Goal: Information Seeking & Learning: Learn about a topic

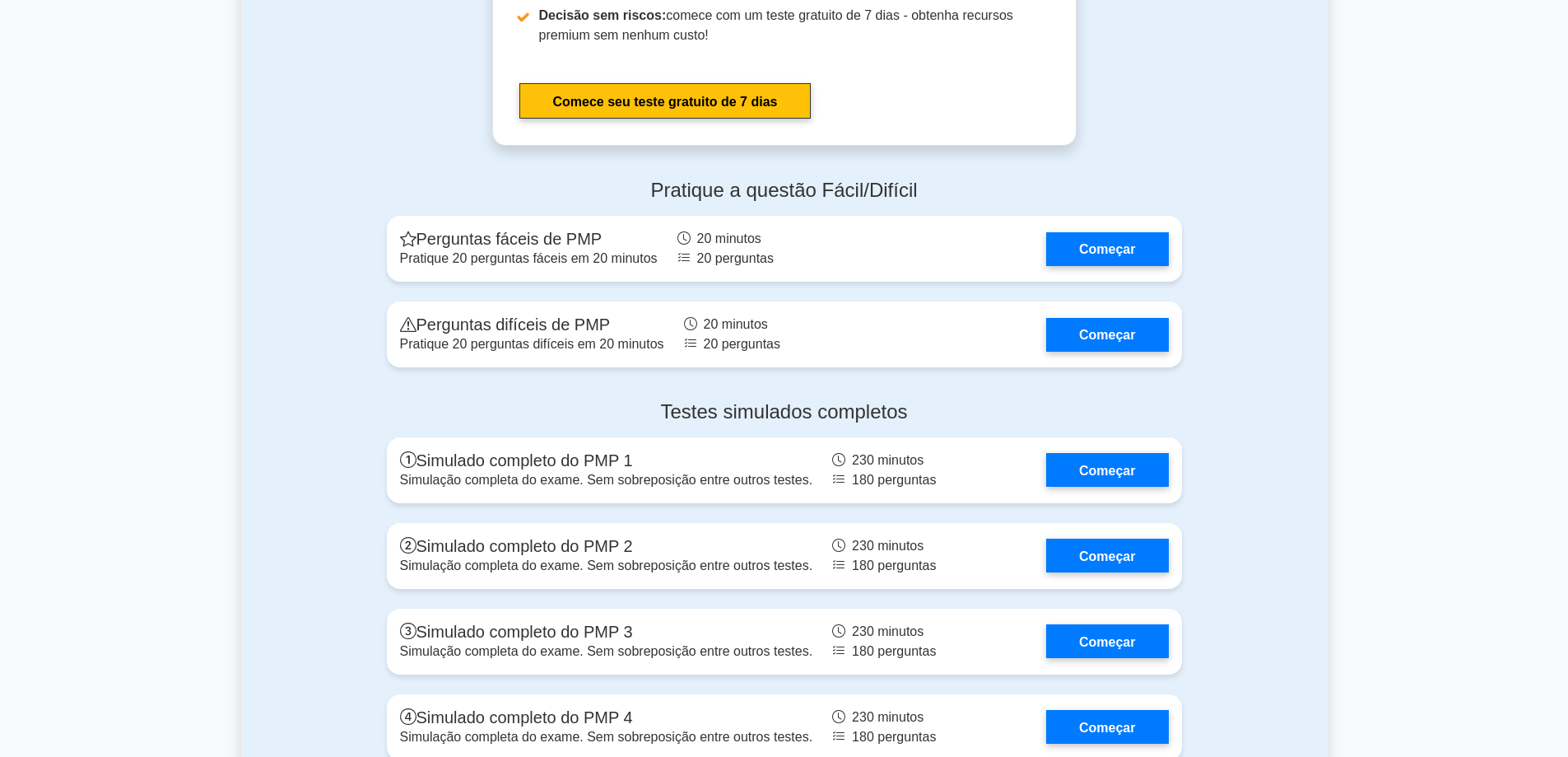
scroll to position [4528, 0]
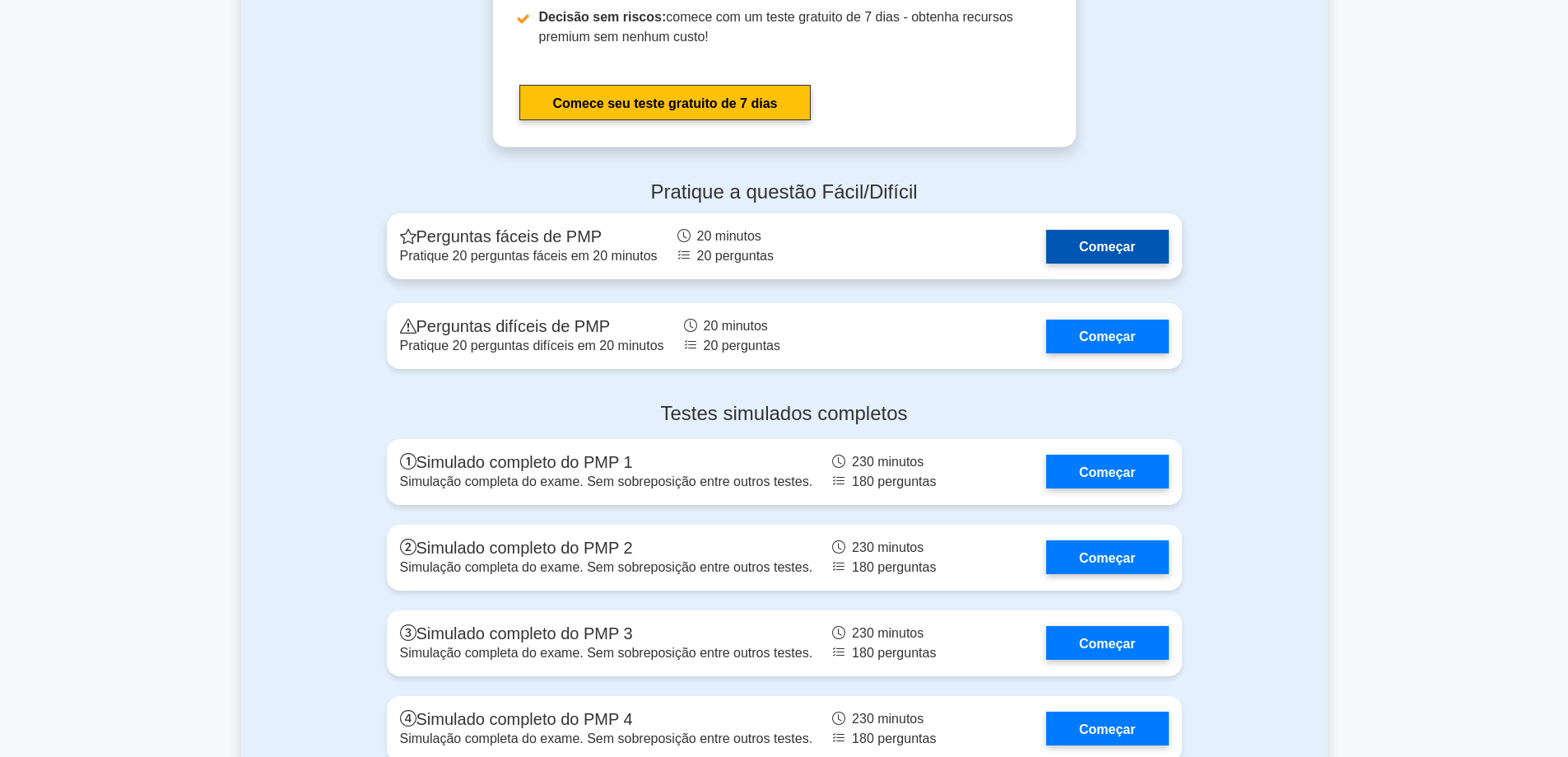
click at [1070, 251] on link "Começar" at bounding box center [1106, 247] width 122 height 34
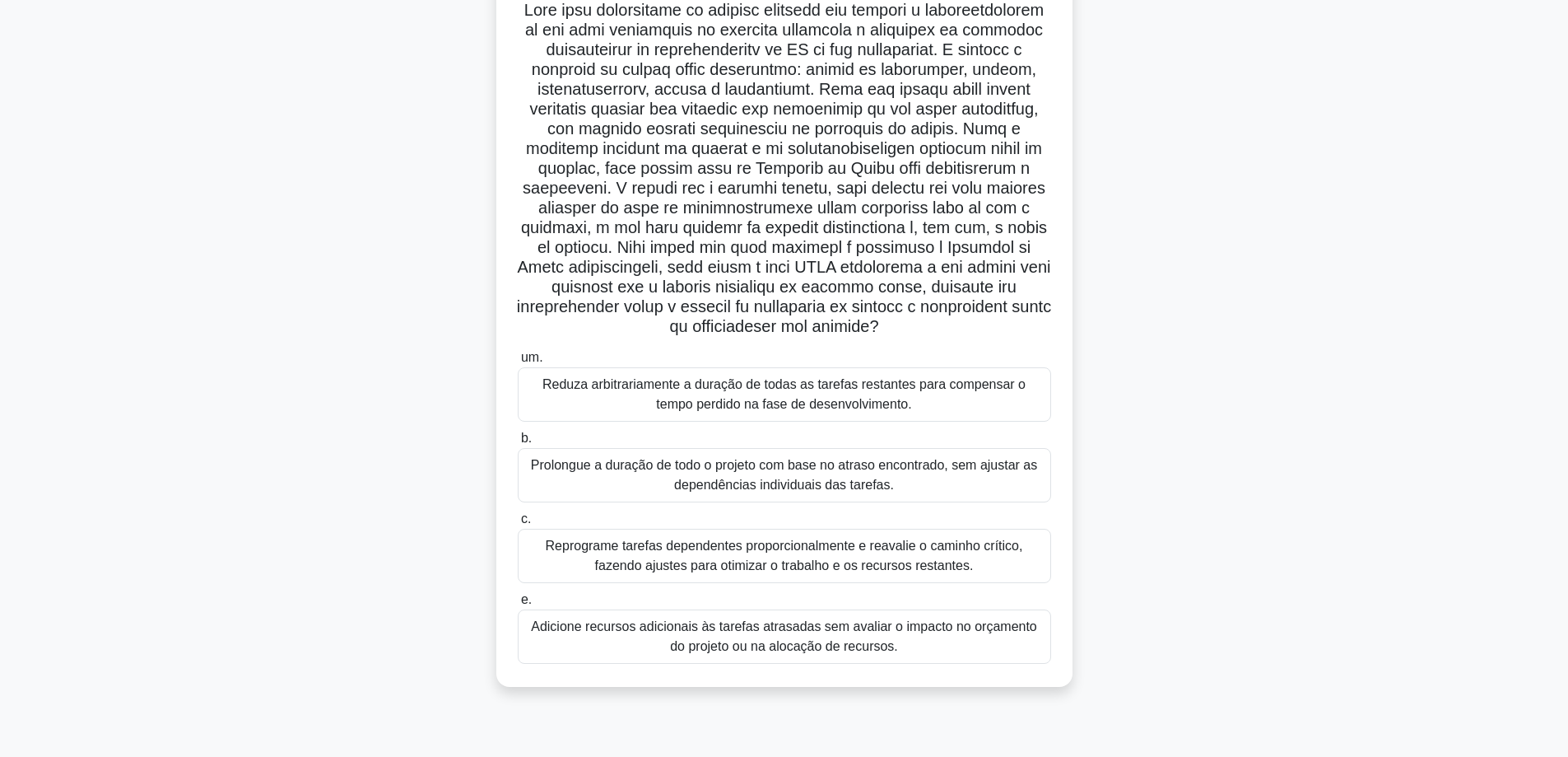
scroll to position [133, 0]
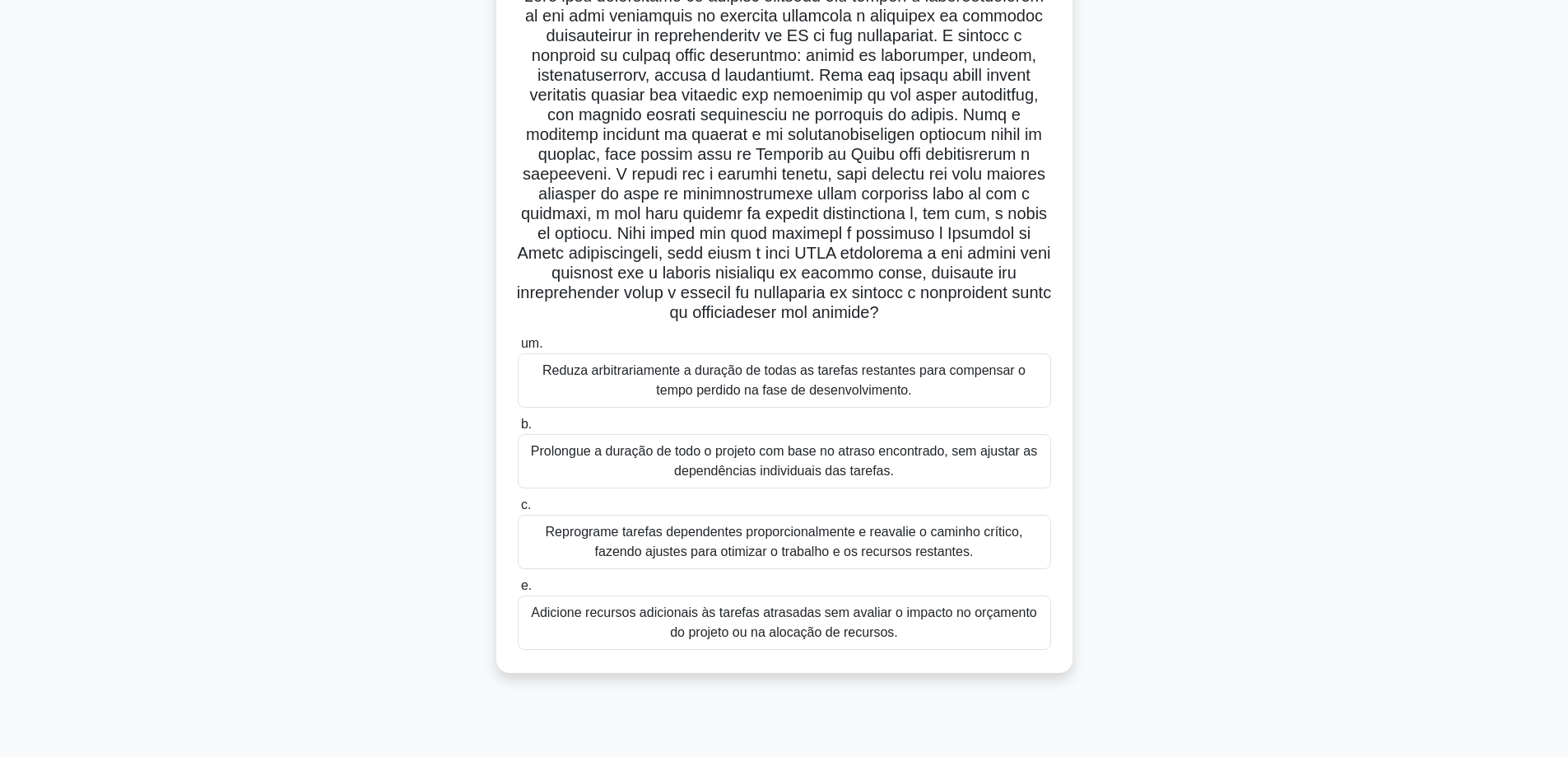
click at [995, 558] on font "Reprograme tarefas dependentes proporcionalmente e reavalie o caminho crítico, …" at bounding box center [784, 542] width 477 height 34
click at [518, 510] on input "c. Reprograme tarefas dependentes proporcionalmente e reavalie o caminho crític…" at bounding box center [518, 505] width 0 height 11
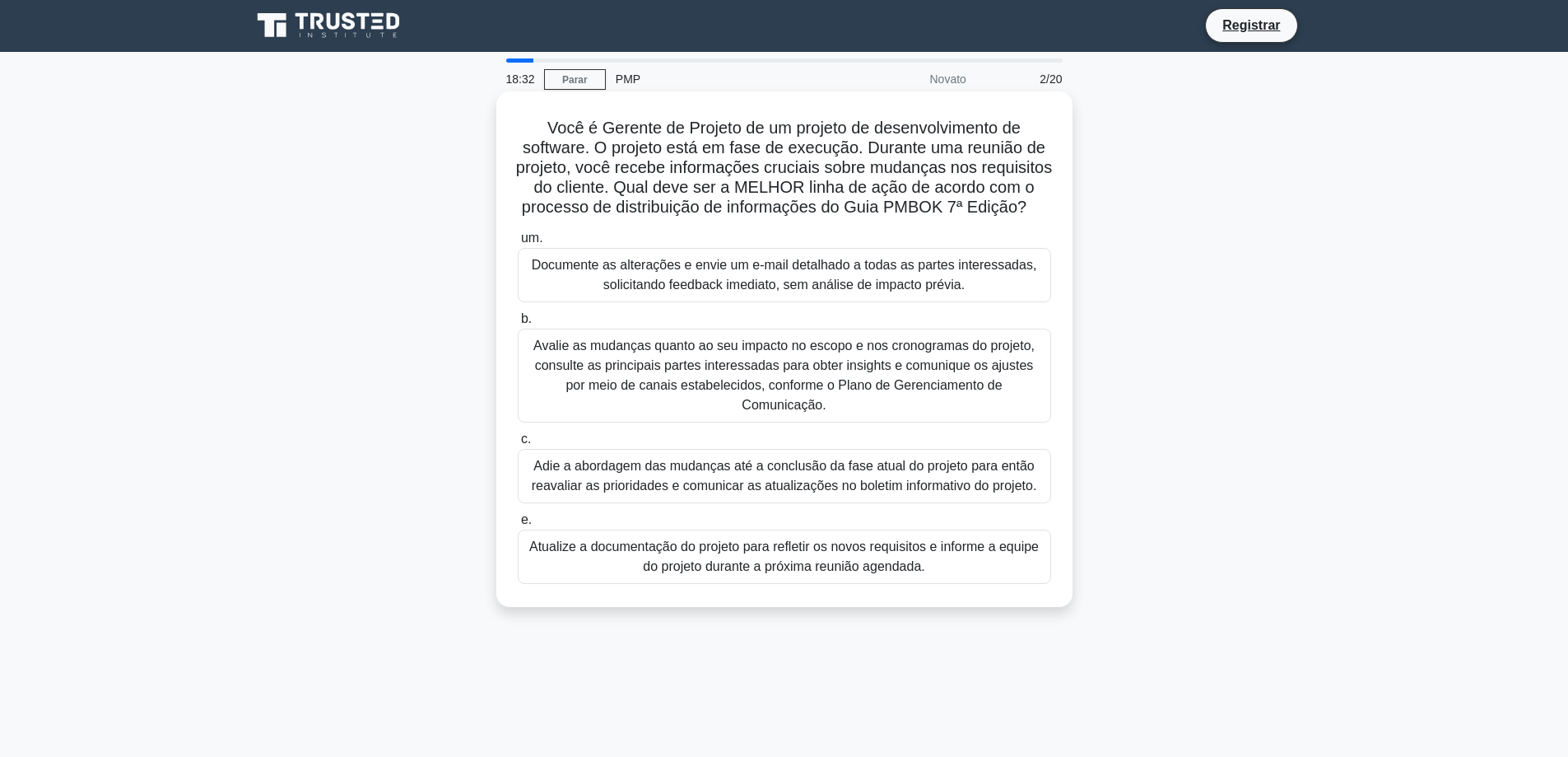
scroll to position [0, 0]
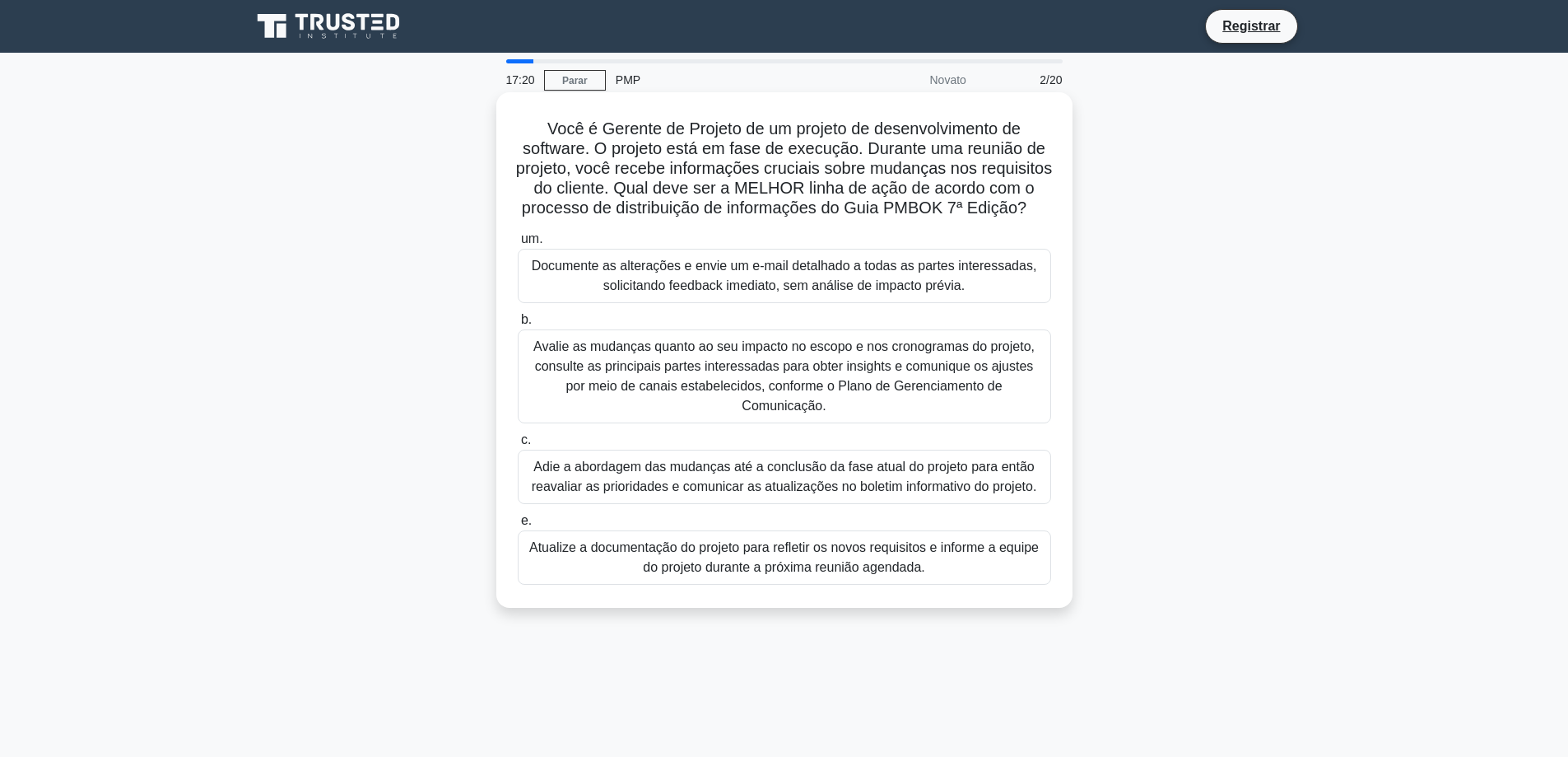
click at [849, 473] on font "Adie a abordagem das mudanças até a conclusão da fase atual do projeto para ent…" at bounding box center [784, 476] width 505 height 34
click at [518, 446] on input "c. Adie a abordagem das mudanças até a conclusão da fase atual do projeto para …" at bounding box center [518, 440] width 0 height 11
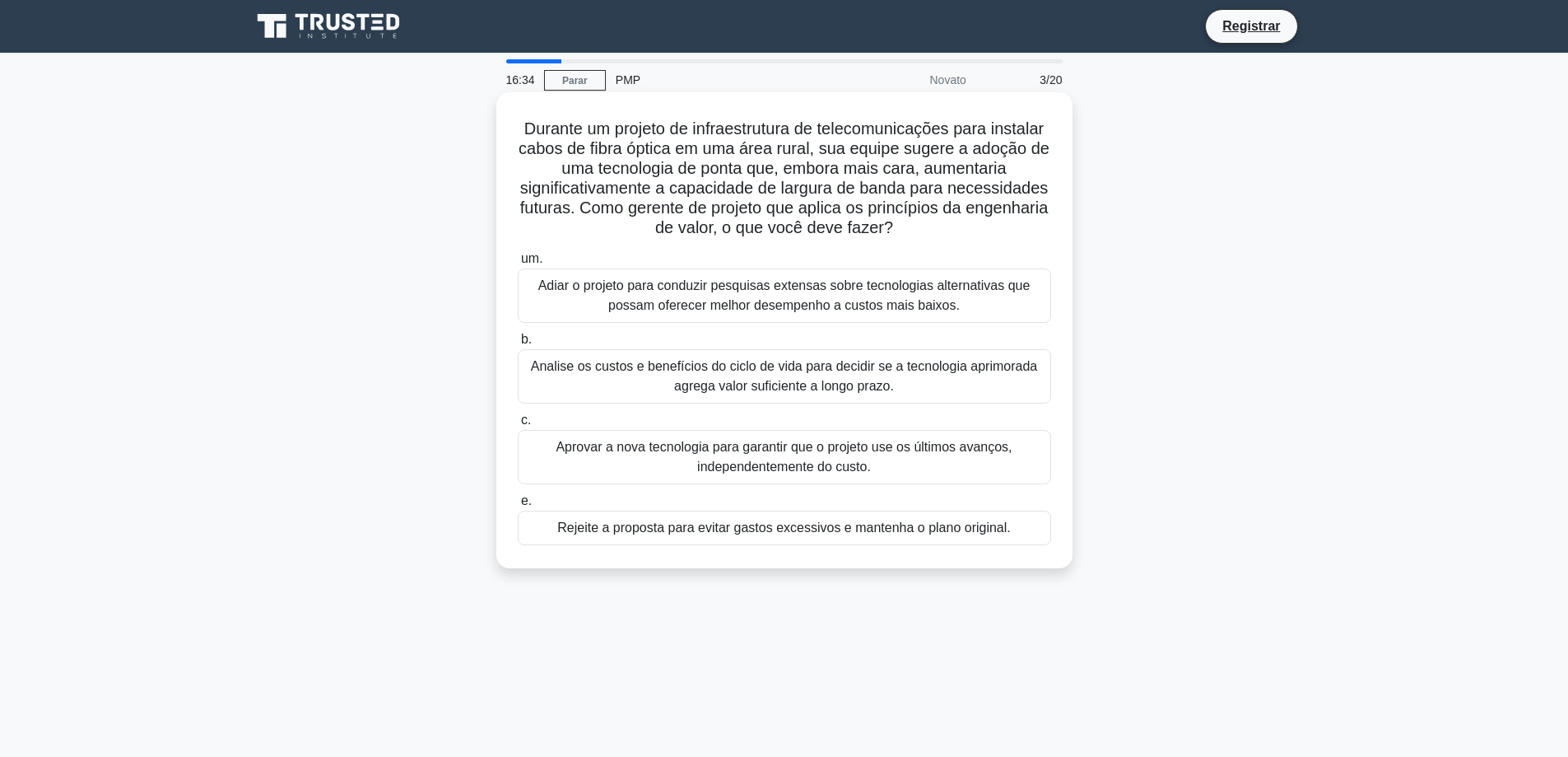
click at [862, 382] on font "Analise os custos e benefícios do ciclo de vida para decidir se a tecnologia ap…" at bounding box center [783, 376] width 506 height 34
click at [518, 345] on input "b. Analise os custos e benefícios do ciclo de vida para decidir se a tecnologia…" at bounding box center [518, 339] width 0 height 11
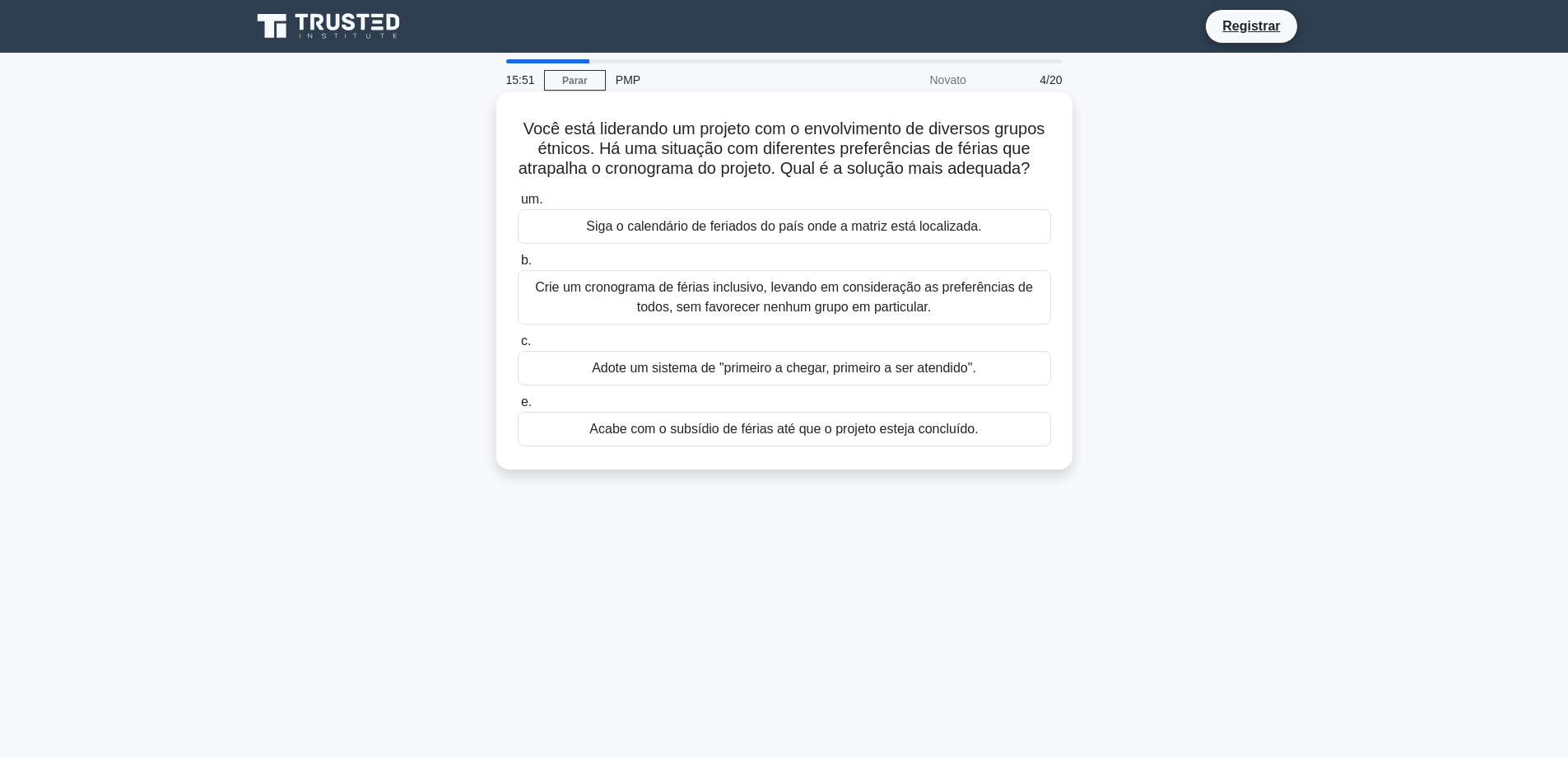
click at [865, 314] on font "Crie um cronograma de férias inclusivo, levando em consideração as preferências…" at bounding box center [784, 297] width 498 height 34
click at [518, 266] on input "b. Crie um cronograma de férias inclusivo, levando em consideração as preferênc…" at bounding box center [518, 260] width 0 height 11
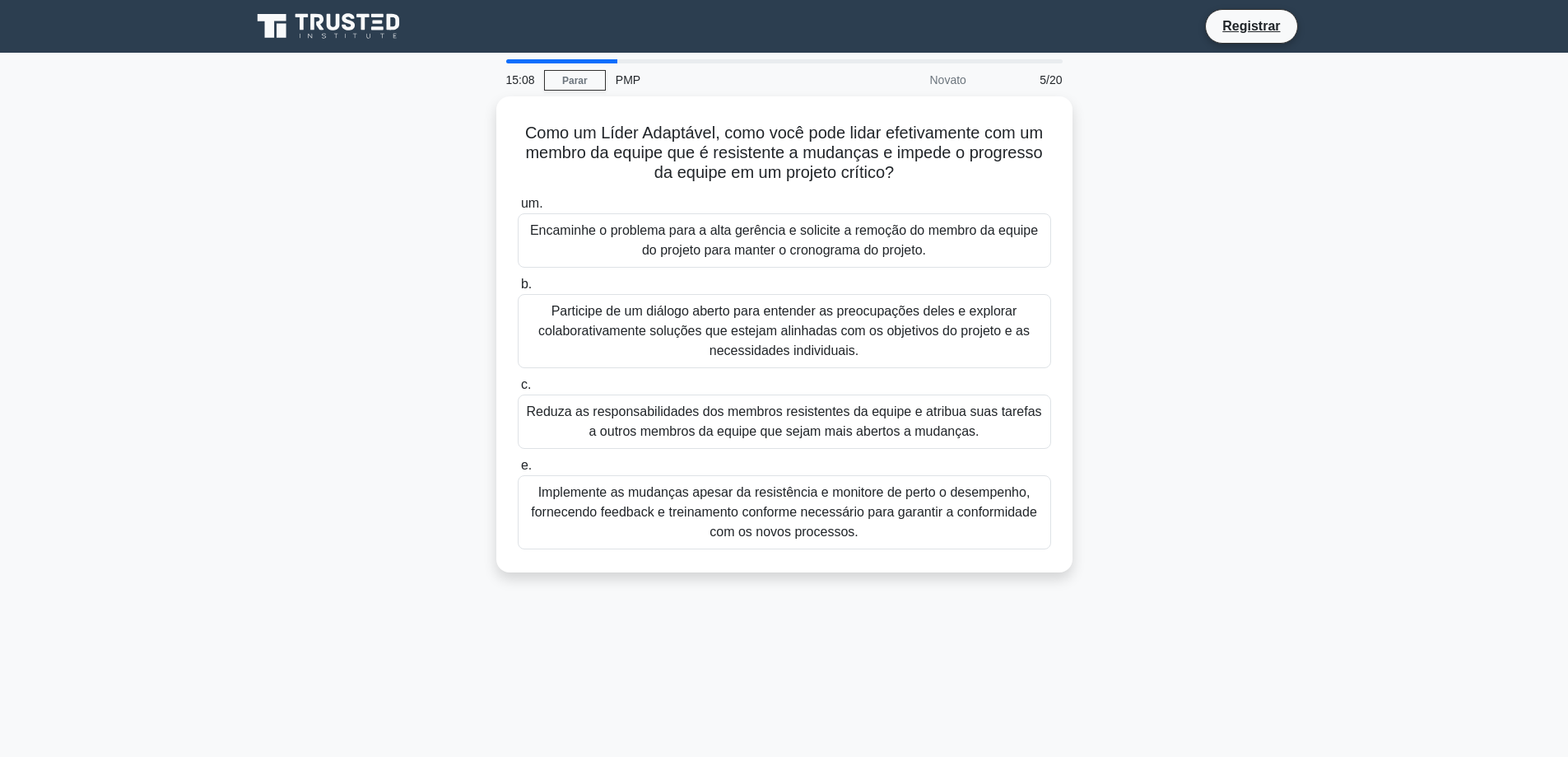
click at [865, 332] on font "Participe de um diálogo aberto para entender as preocupações deles e explorar c…" at bounding box center [784, 330] width 491 height 54
click at [518, 290] on input "b. Participe de um diálogo aberto para entender as preocupações deles e explora…" at bounding box center [518, 284] width 0 height 11
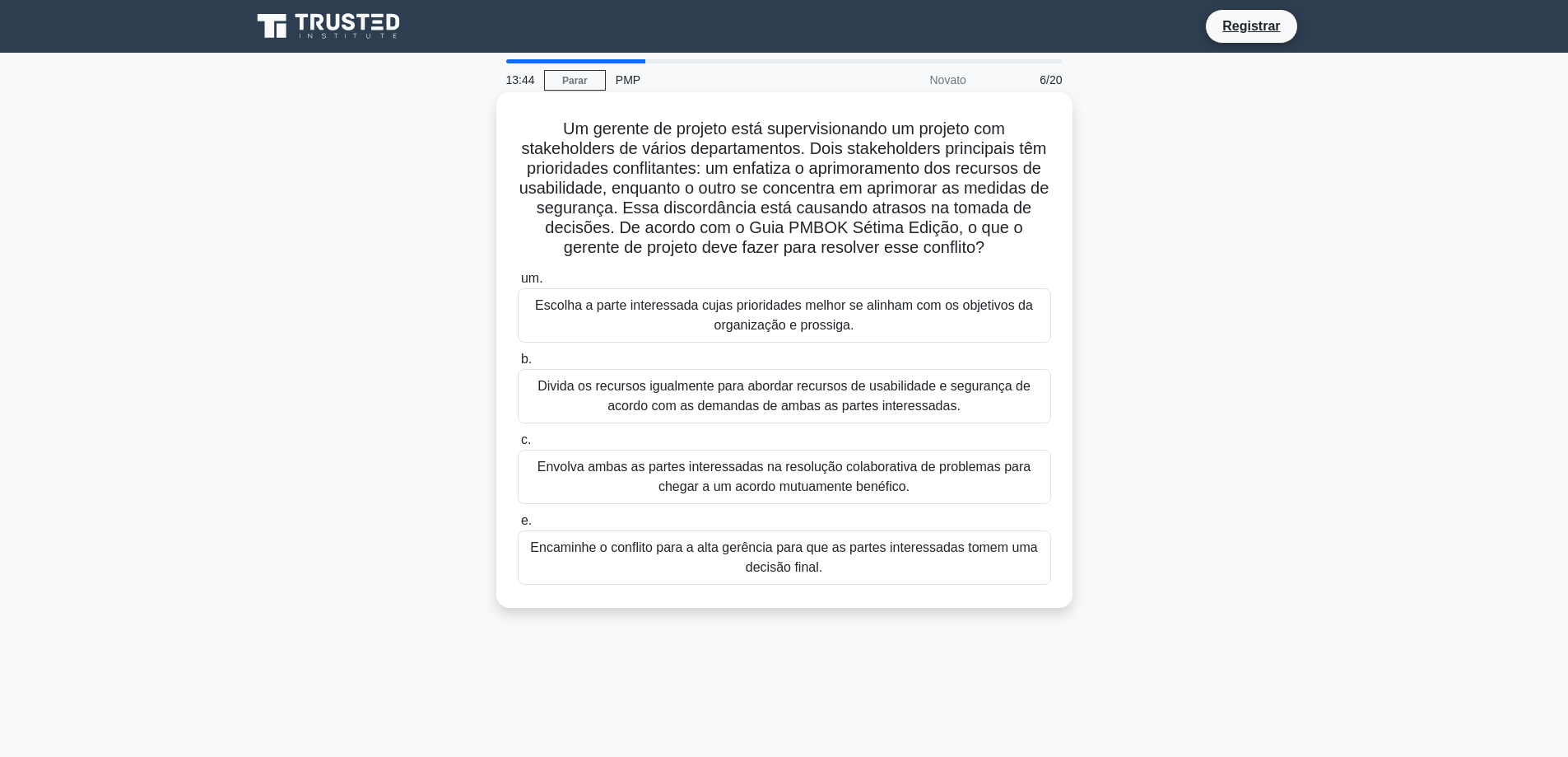
click at [904, 463] on font "Envolva ambas as partes interessadas na resolução colaborativa de problemas par…" at bounding box center [784, 476] width 493 height 34
click at [518, 446] on input "c. Envolva ambas as partes interessadas na resolução colaborativa de problemas …" at bounding box center [518, 440] width 0 height 11
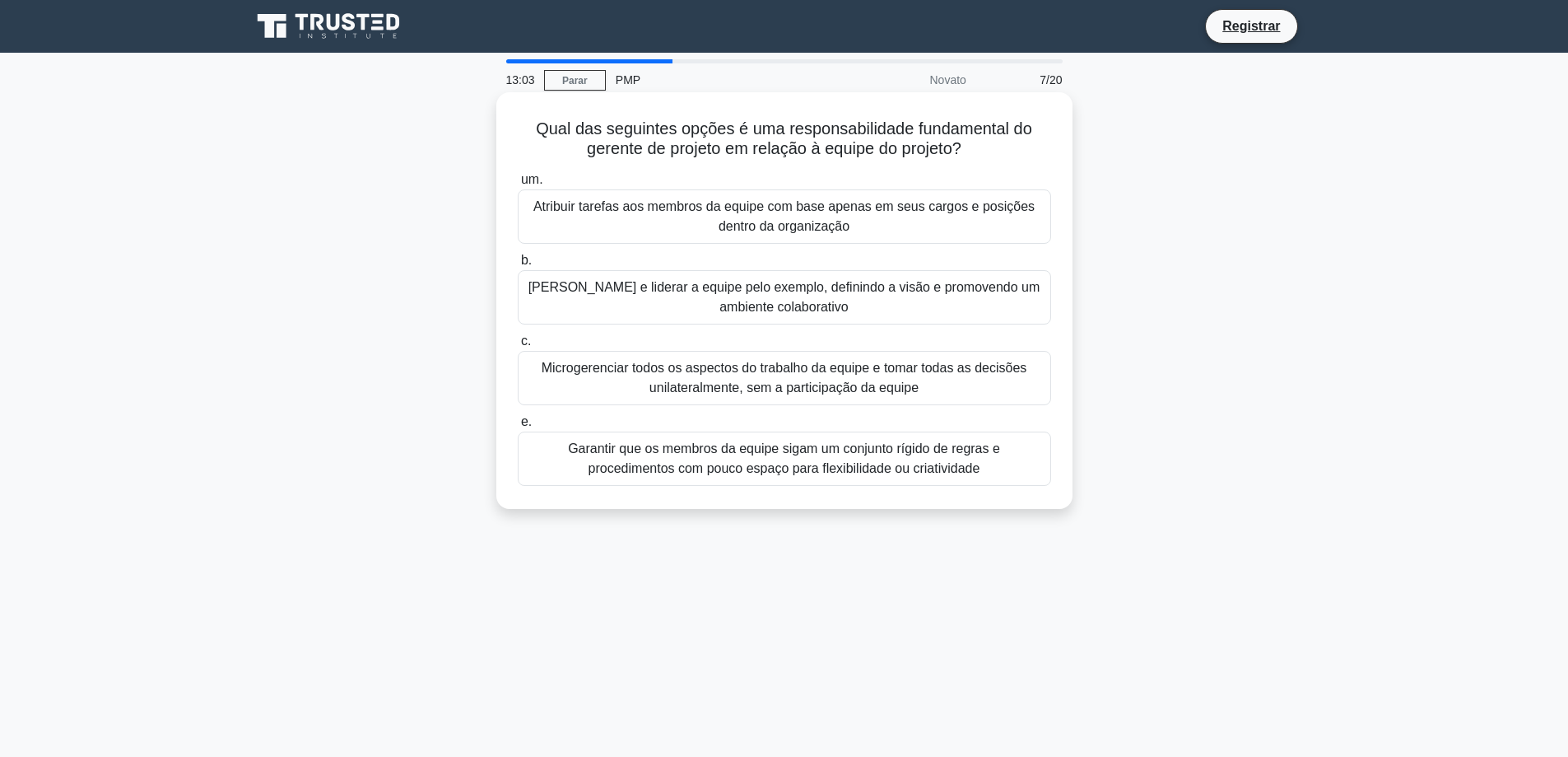
click at [903, 294] on font "Motivar e liderar a equipe pelo exemplo, definindo a visão e promovendo um ambi…" at bounding box center [784, 297] width 512 height 34
click at [518, 266] on input "b. Motivar e liderar a equipe pelo exemplo, definindo a visão e promovendo um a…" at bounding box center [518, 260] width 0 height 11
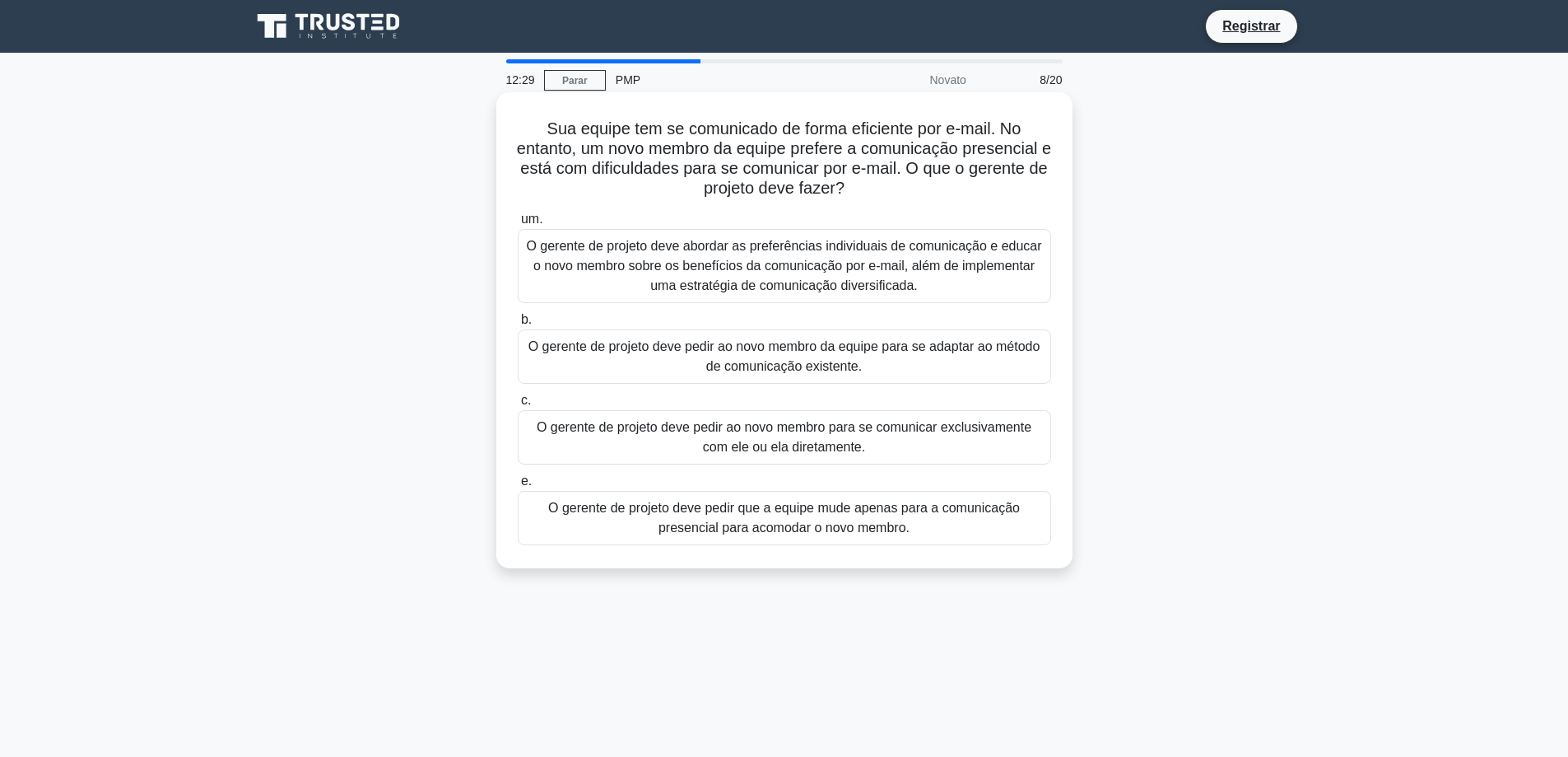
click at [897, 255] on font "O gerente de projeto deve abordar as preferências individuais de comunicação e …" at bounding box center [784, 265] width 515 height 54
click at [518, 225] on input "um. O gerente de projeto deve abordar as preferências individuais de comunicaçã…" at bounding box center [518, 219] width 0 height 11
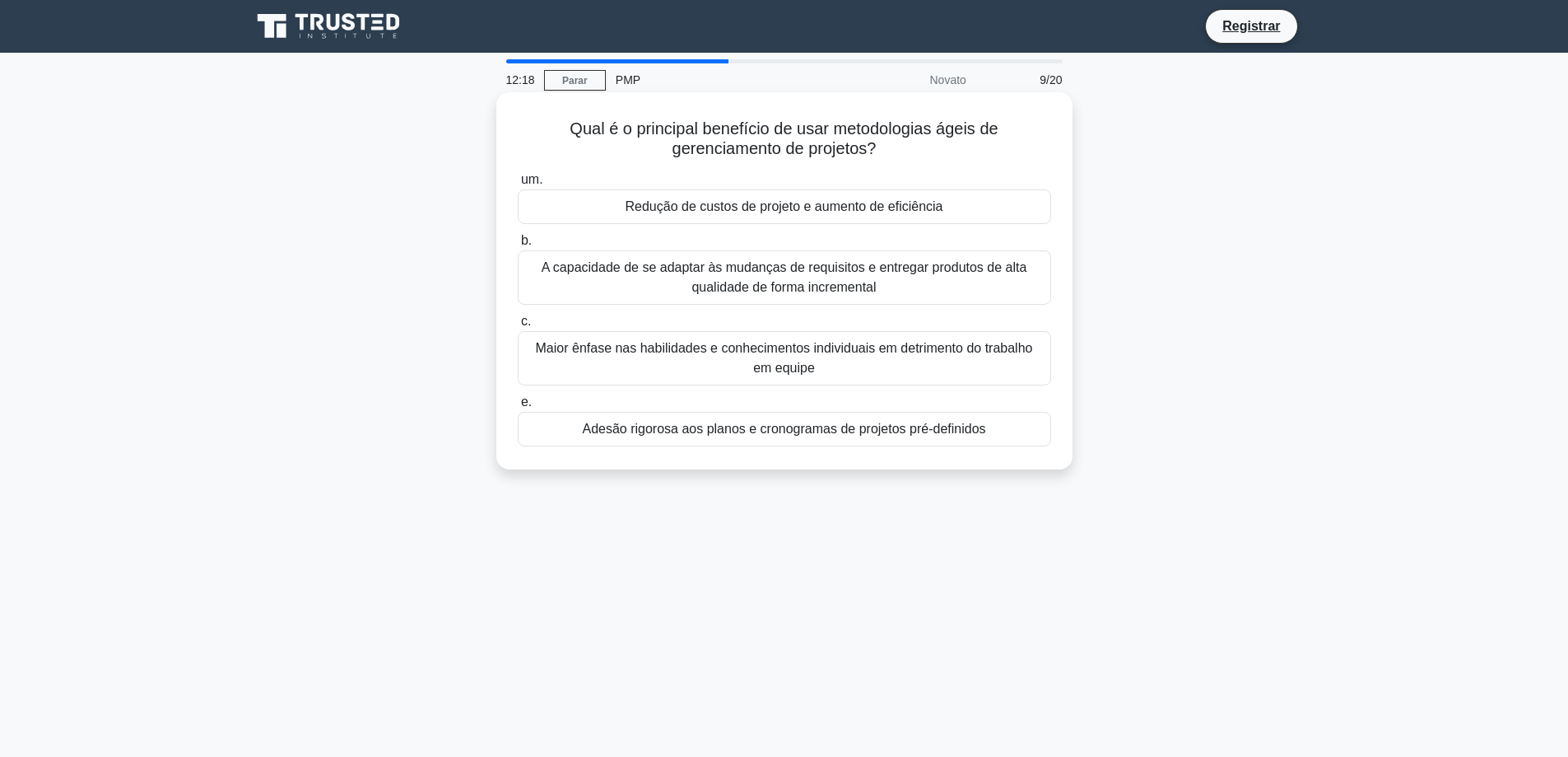
click at [899, 273] on font "A capacidade de se adaptar às mudanças de requisitos e entregar produtos de alt…" at bounding box center [784, 277] width 486 height 34
click at [518, 246] on input "b. A capacidade de se adaptar às mudanças de requisitos e entregar produtos de …" at bounding box center [518, 241] width 0 height 11
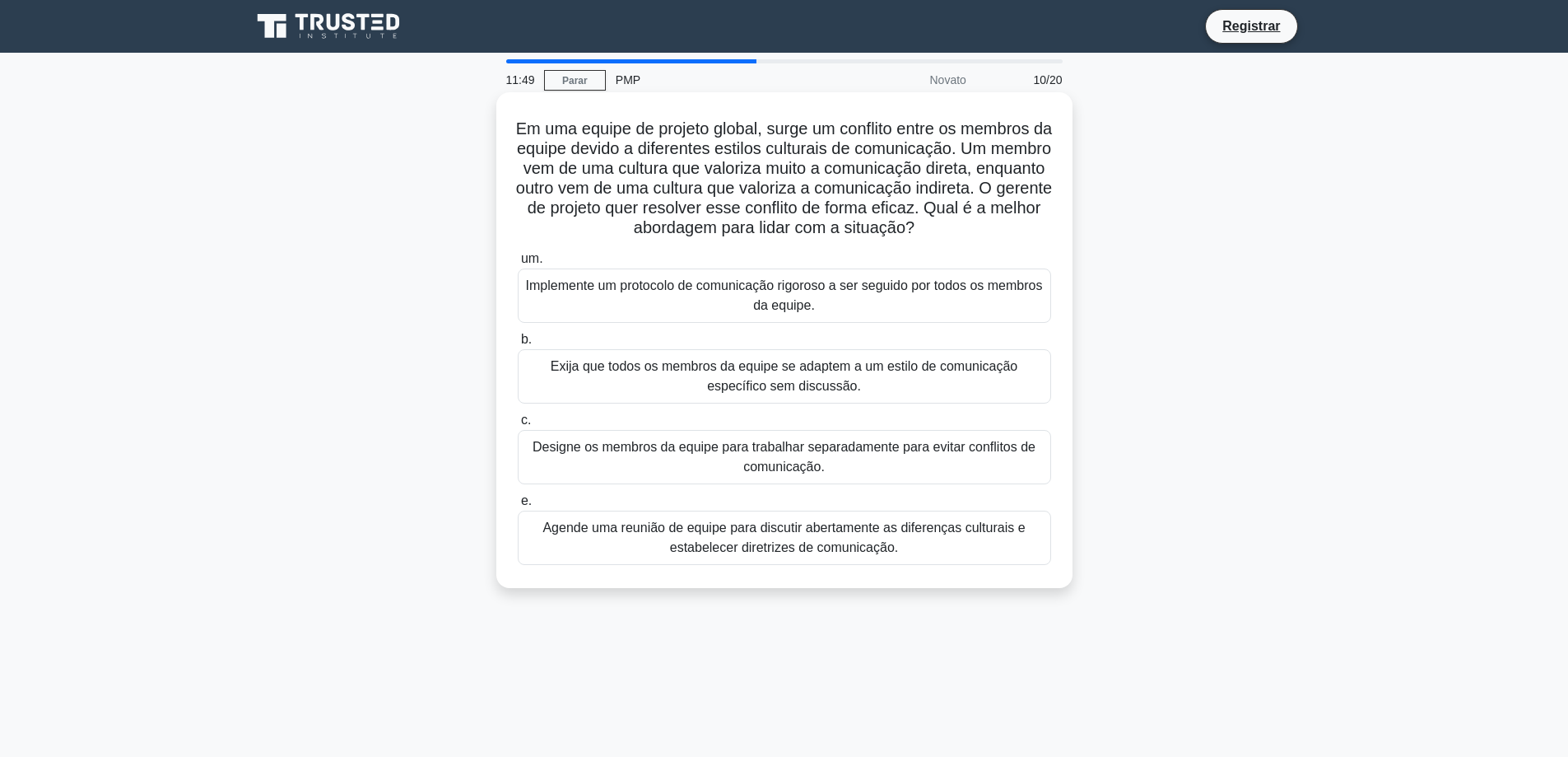
click at [890, 554] on font "Agende uma reunião de equipe para discutir abertamente as diferenças culturais …" at bounding box center [783, 538] width 482 height 34
click at [518, 506] on input "e. Agende uma reunião de equipe para discutir abertamente as diferenças cultura…" at bounding box center [518, 501] width 0 height 11
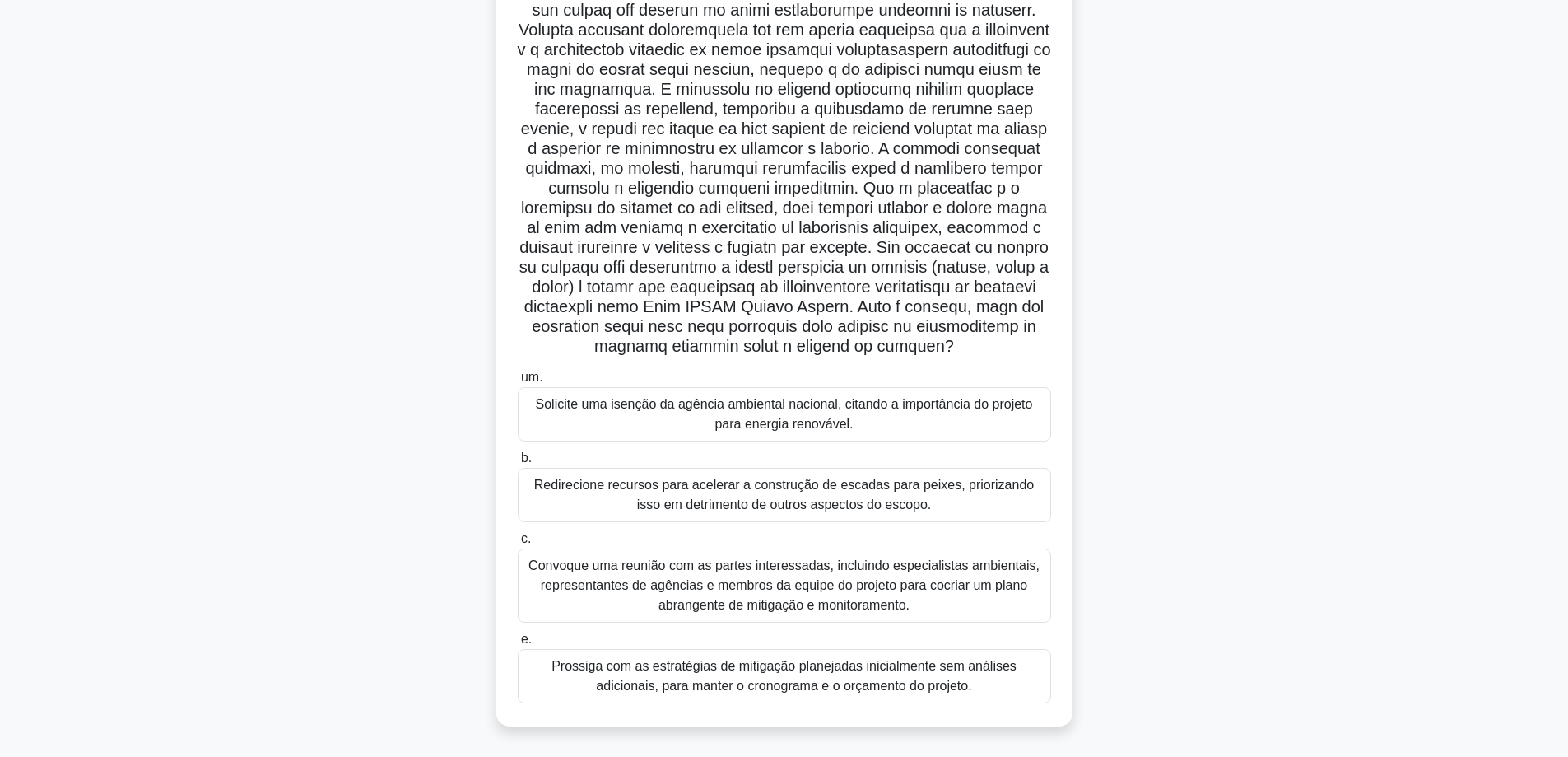
scroll to position [198, 0]
click at [895, 589] on font "Convoque uma reunião com as partes interessadas, incluindo especialistas ambien…" at bounding box center [783, 584] width 511 height 54
click at [518, 544] on input "c. Convoque uma reunião com as partes interessadas, incluindo especialistas amb…" at bounding box center [518, 538] width 0 height 11
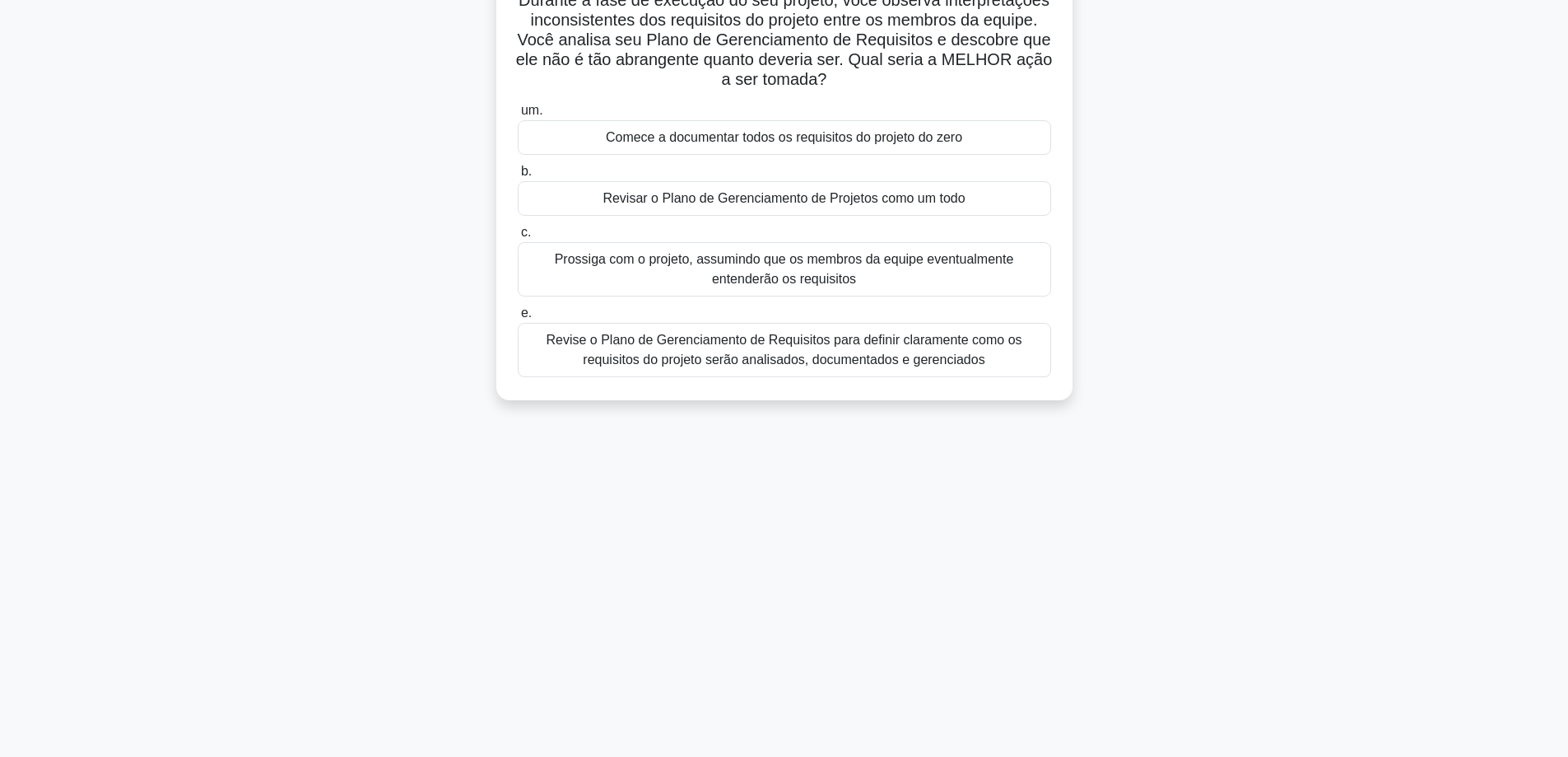
scroll to position [0, 0]
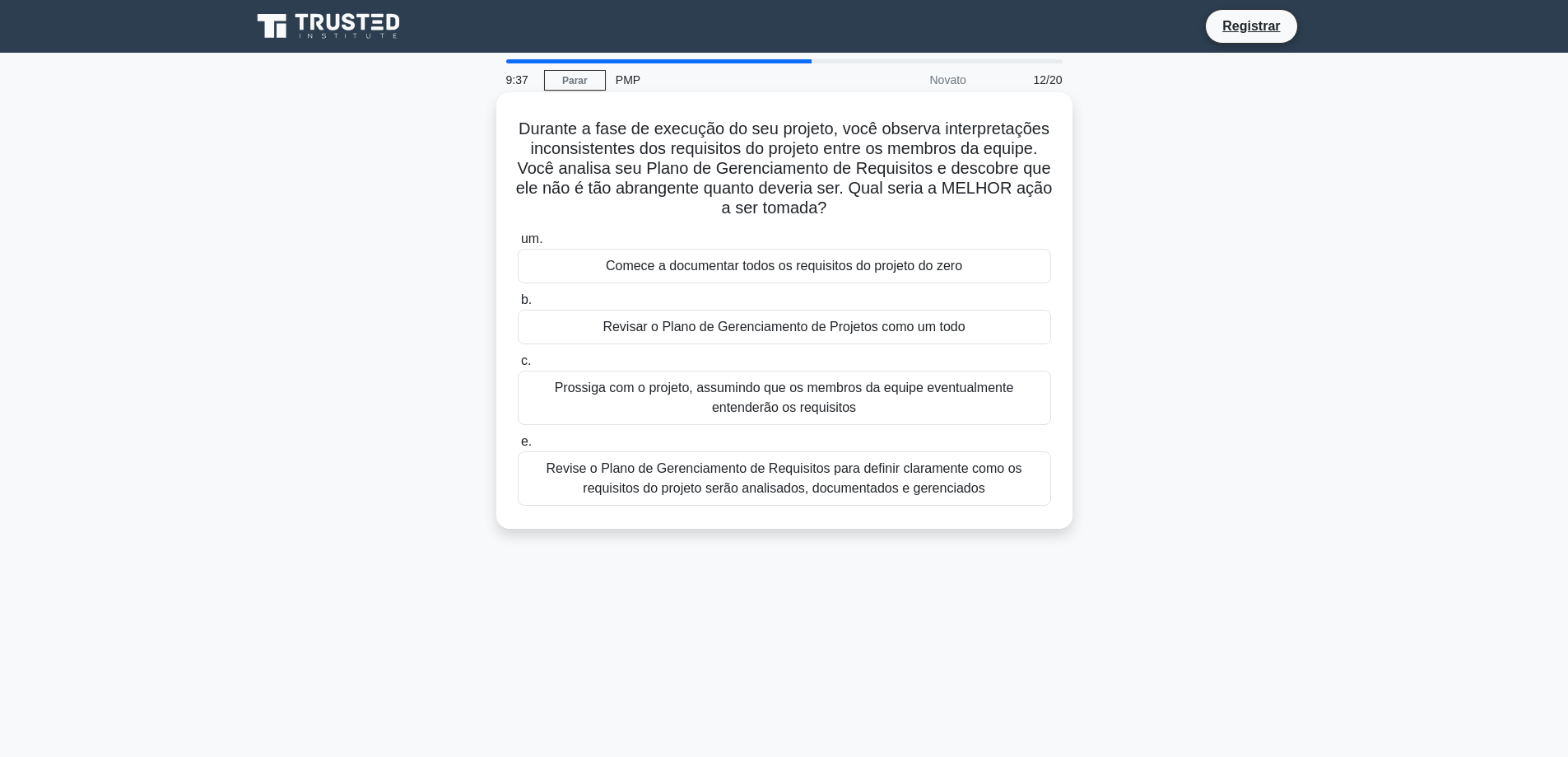
click at [862, 475] on font "Revise o Plano de Gerenciamento de Requisitos para definir claramente como os r…" at bounding box center [783, 478] width 475 height 34
click at [518, 447] on input "e. Revise o Plano de Gerenciamento de Requisitos para definir claramente como o…" at bounding box center [518, 441] width 0 height 11
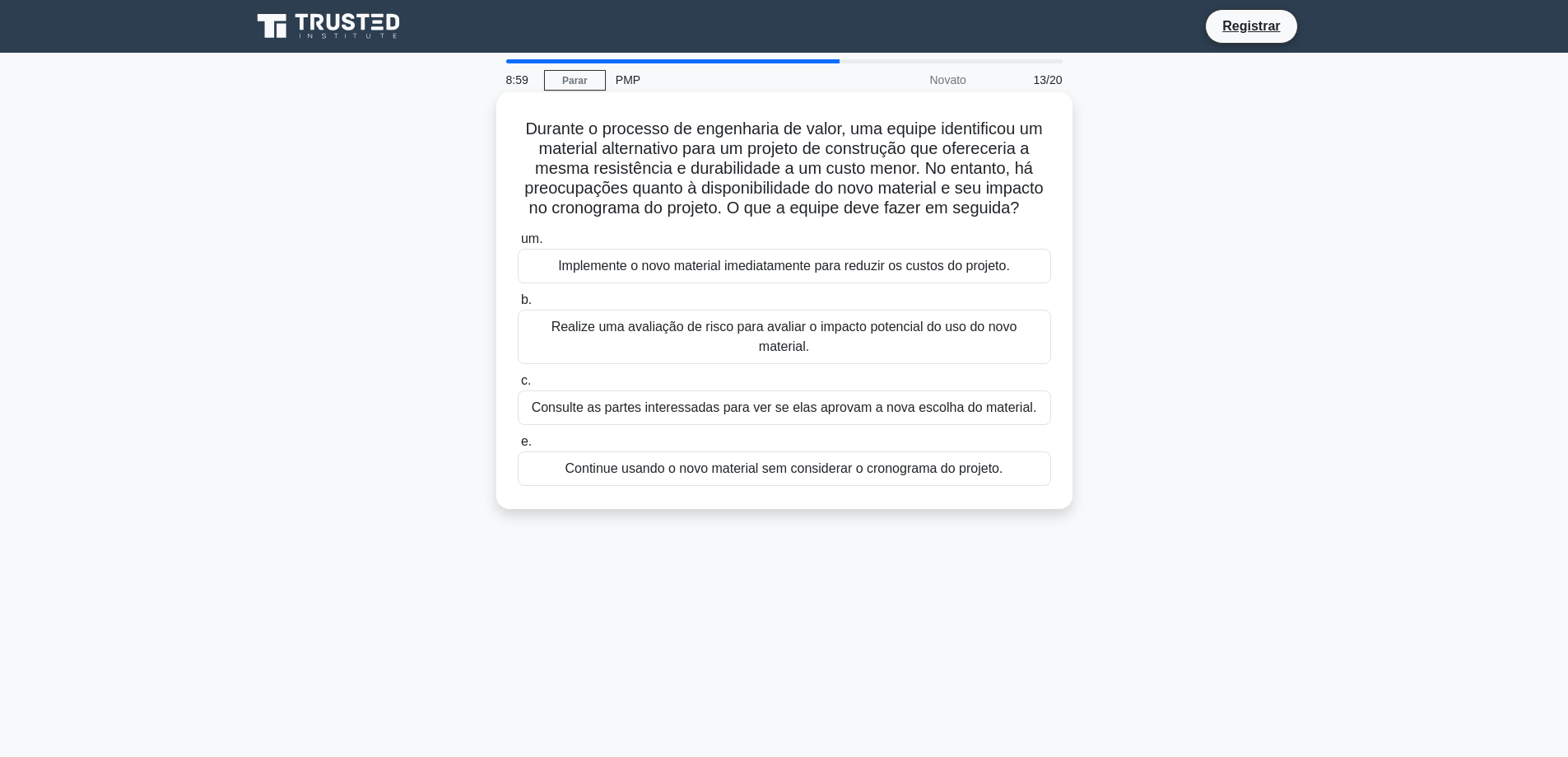
click at [866, 332] on font "Realize uma avaliação de risco para avaliar o impacto potencial do uso do novo …" at bounding box center [785, 337] width 466 height 34
click at [518, 305] on input "b. Realize uma avaliação de risco para avaliar o impacto potencial do uso do no…" at bounding box center [518, 300] width 0 height 11
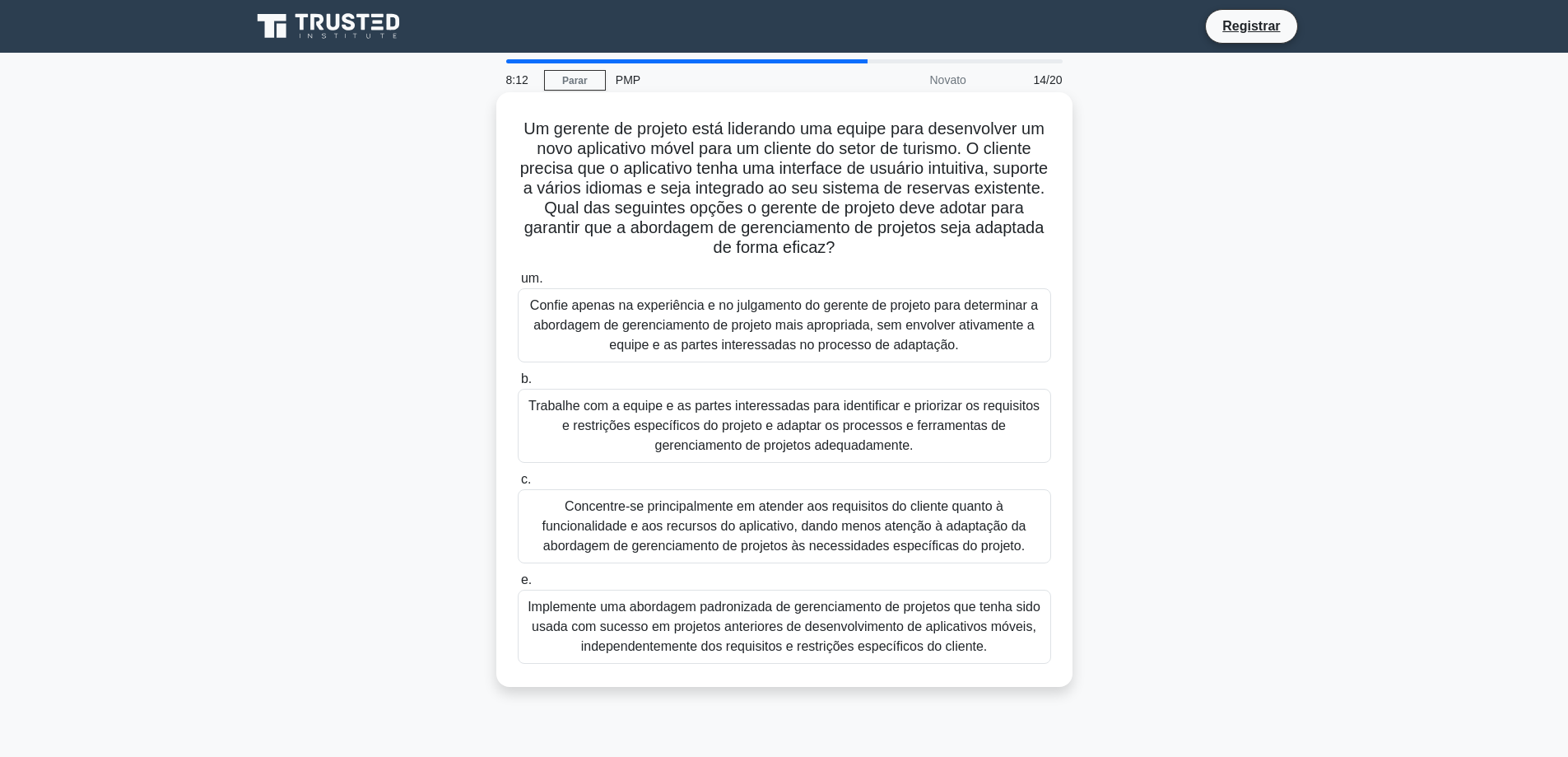
click at [784, 435] on font "Trabalhe com a equipe e as partes interessadas para identificar e priorizar os …" at bounding box center [783, 424] width 511 height 54
click at [518, 384] on input "b. Trabalhe com a equipe e as partes interessadas para identificar e priorizar …" at bounding box center [518, 378] width 0 height 11
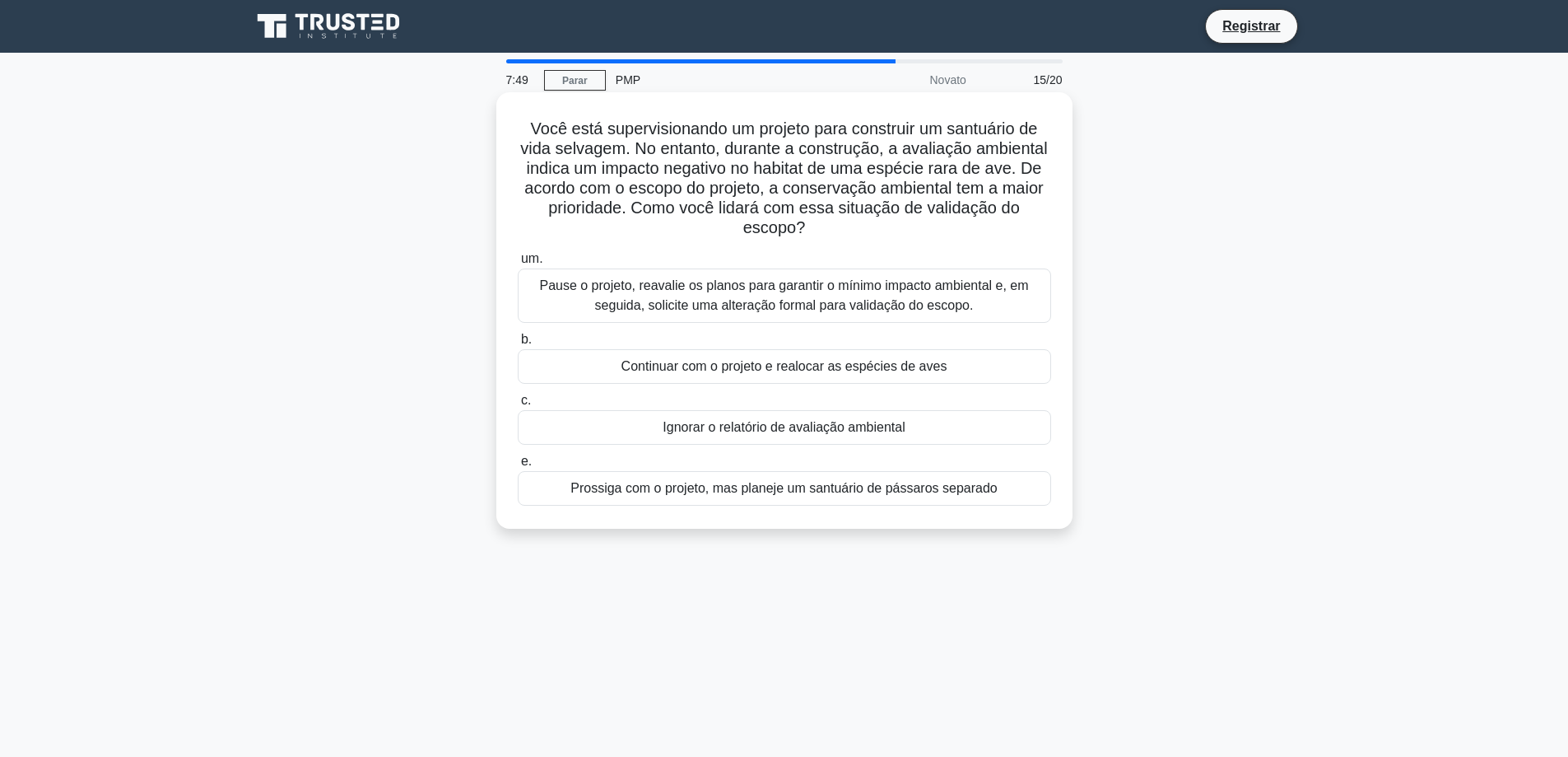
click at [862, 290] on font "Pause o projeto, reavalie os planos para garantir o mínimo impacto ambiental e,…" at bounding box center [783, 295] width 489 height 34
click at [518, 265] on input "um. Pause o projeto, reavalie os planos para garantir o mínimo impacto ambienta…" at bounding box center [518, 259] width 0 height 11
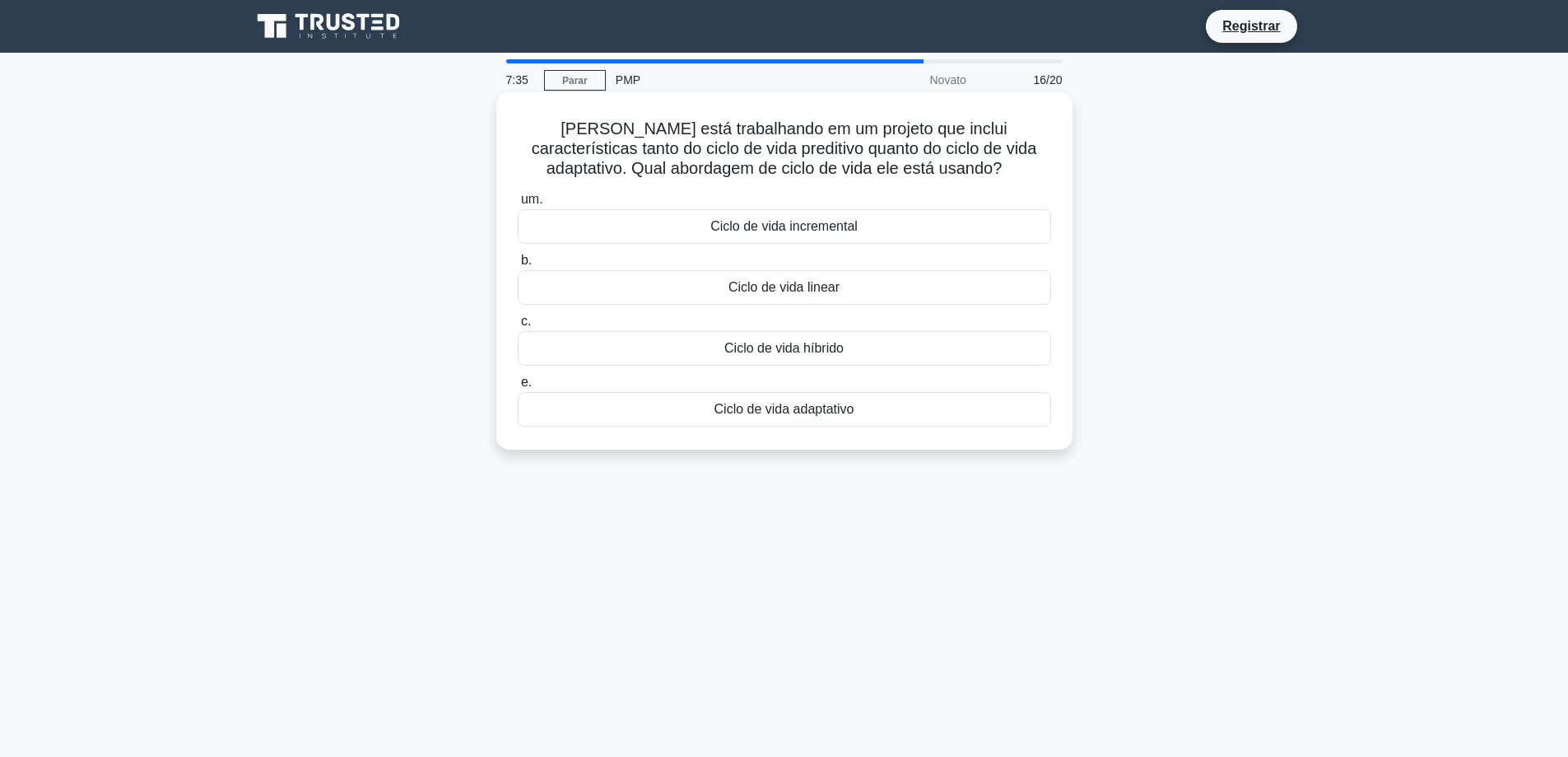
click at [871, 356] on div "Ciclo de vida híbrido" at bounding box center [784, 348] width 533 height 35
click at [518, 327] on input "c. Ciclo de vida híbrido" at bounding box center [518, 322] width 0 height 11
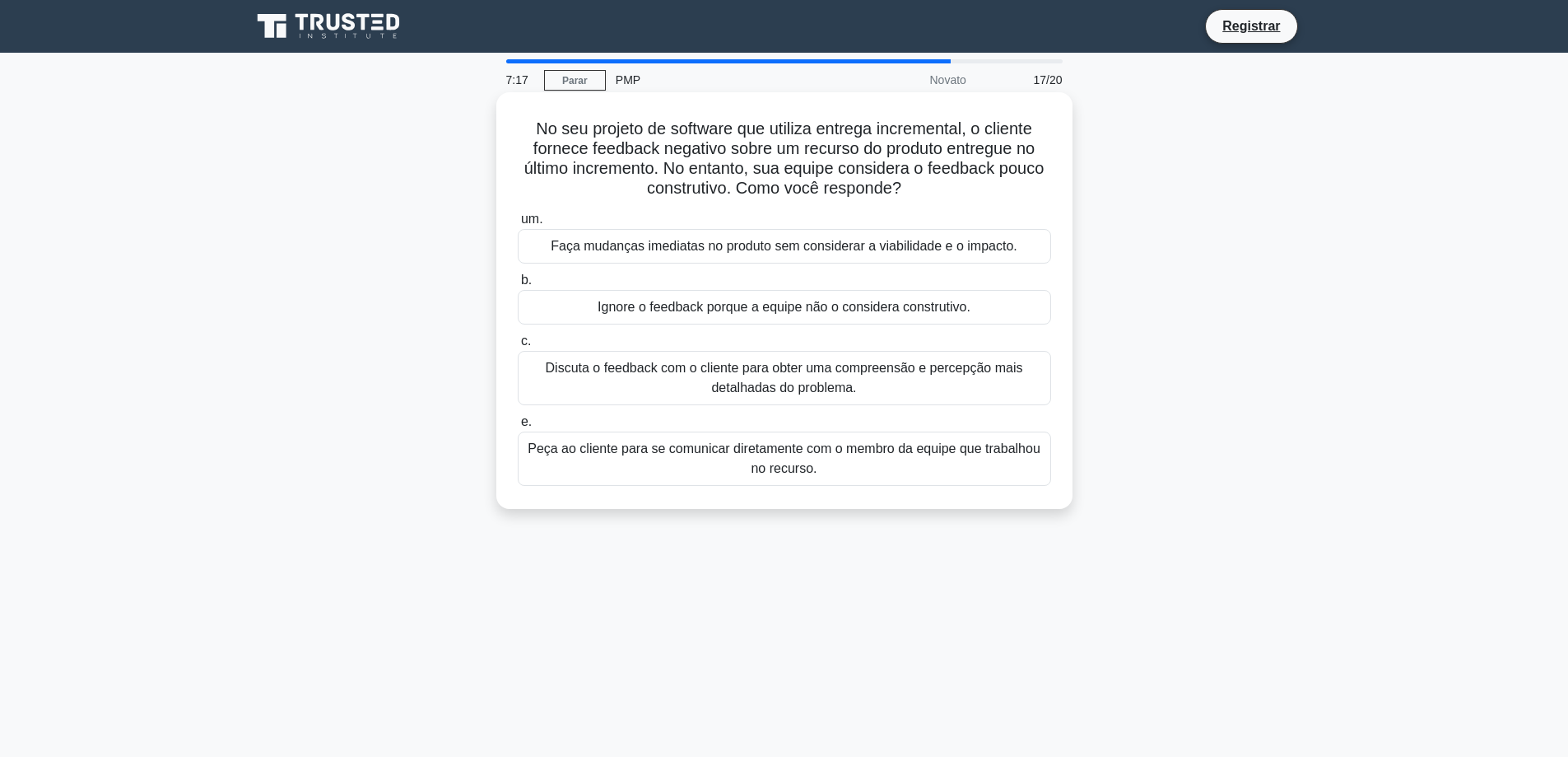
click at [861, 388] on font "Discuta o feedback com o cliente para obter uma compreensão e percepção mais de…" at bounding box center [785, 378] width 519 height 39
click at [518, 347] on input "c. Discuta o feedback com o cliente para obter uma compreensão e percepção mais…" at bounding box center [518, 341] width 0 height 11
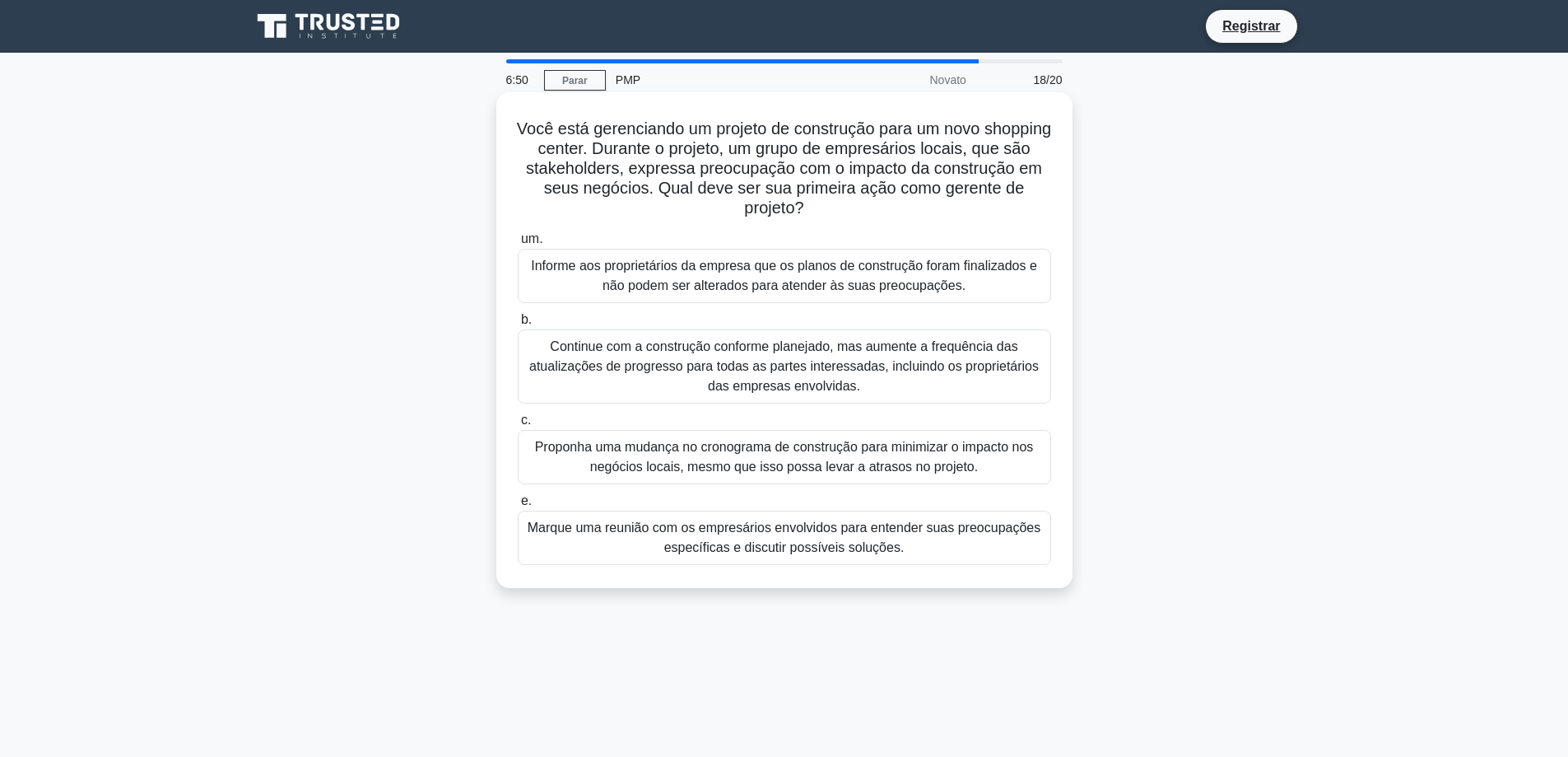
click at [872, 546] on font "Marque uma reunião com os empresários envolvidos para entender suas preocupaçõe…" at bounding box center [783, 538] width 513 height 34
click at [518, 506] on input "e. Marque uma reunião com os empresários envolvidos para entender suas preocupa…" at bounding box center [518, 501] width 0 height 11
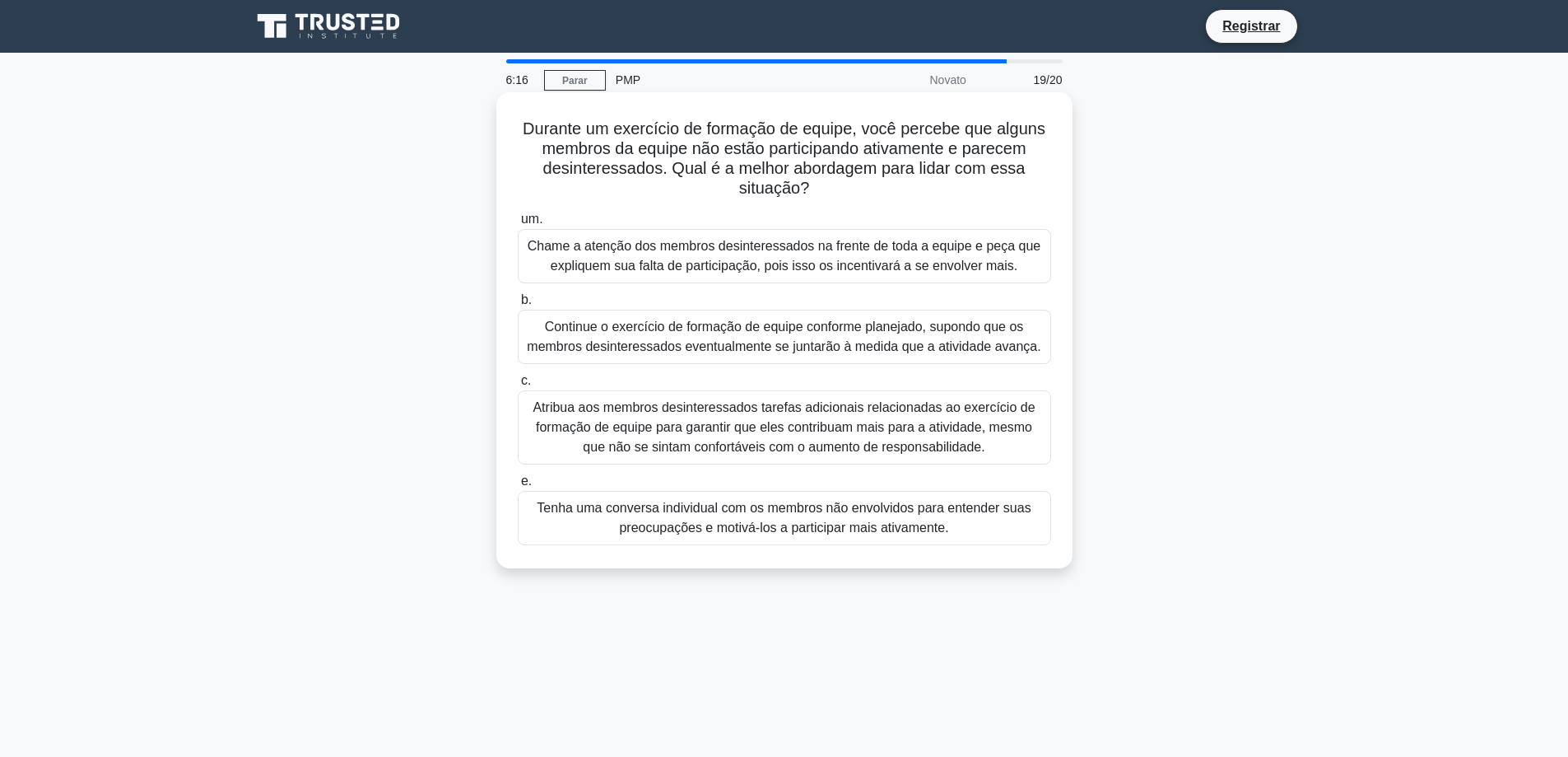
click at [872, 520] on font "Tenha uma conversa individual com os membros não envolvidos para entender suas …" at bounding box center [783, 518] width 494 height 34
click at [518, 487] on input "e. Tenha uma conversa individual com os membros não envolvidos para entender su…" at bounding box center [518, 481] width 0 height 11
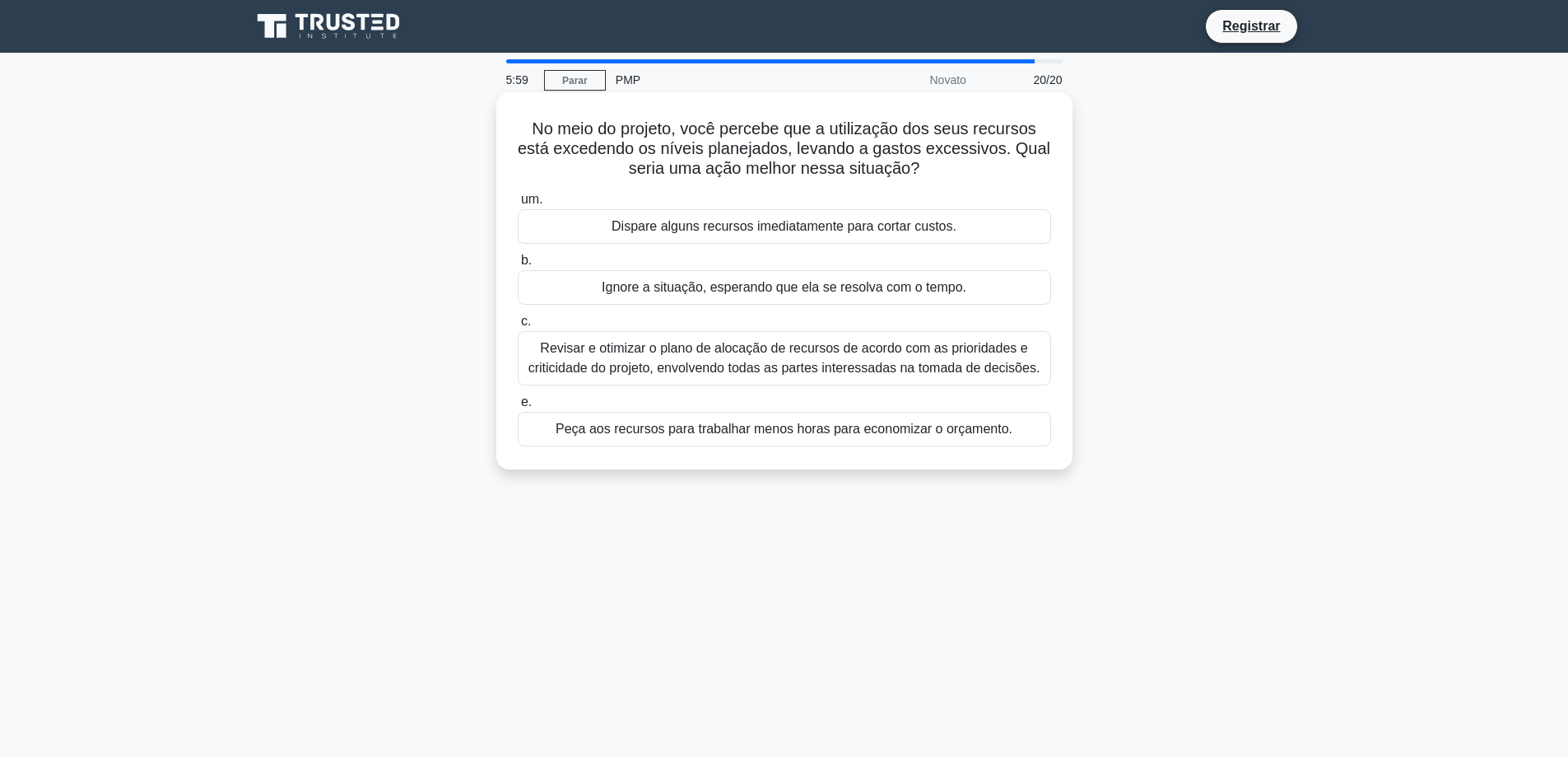
click at [886, 364] on font "Revisar e otimizar o plano de alocação de recursos de acordo com as prioridades…" at bounding box center [784, 358] width 512 height 34
click at [518, 327] on input "c. Revisar e otimizar o plano de alocação de recursos de acordo com as priorida…" at bounding box center [518, 322] width 0 height 11
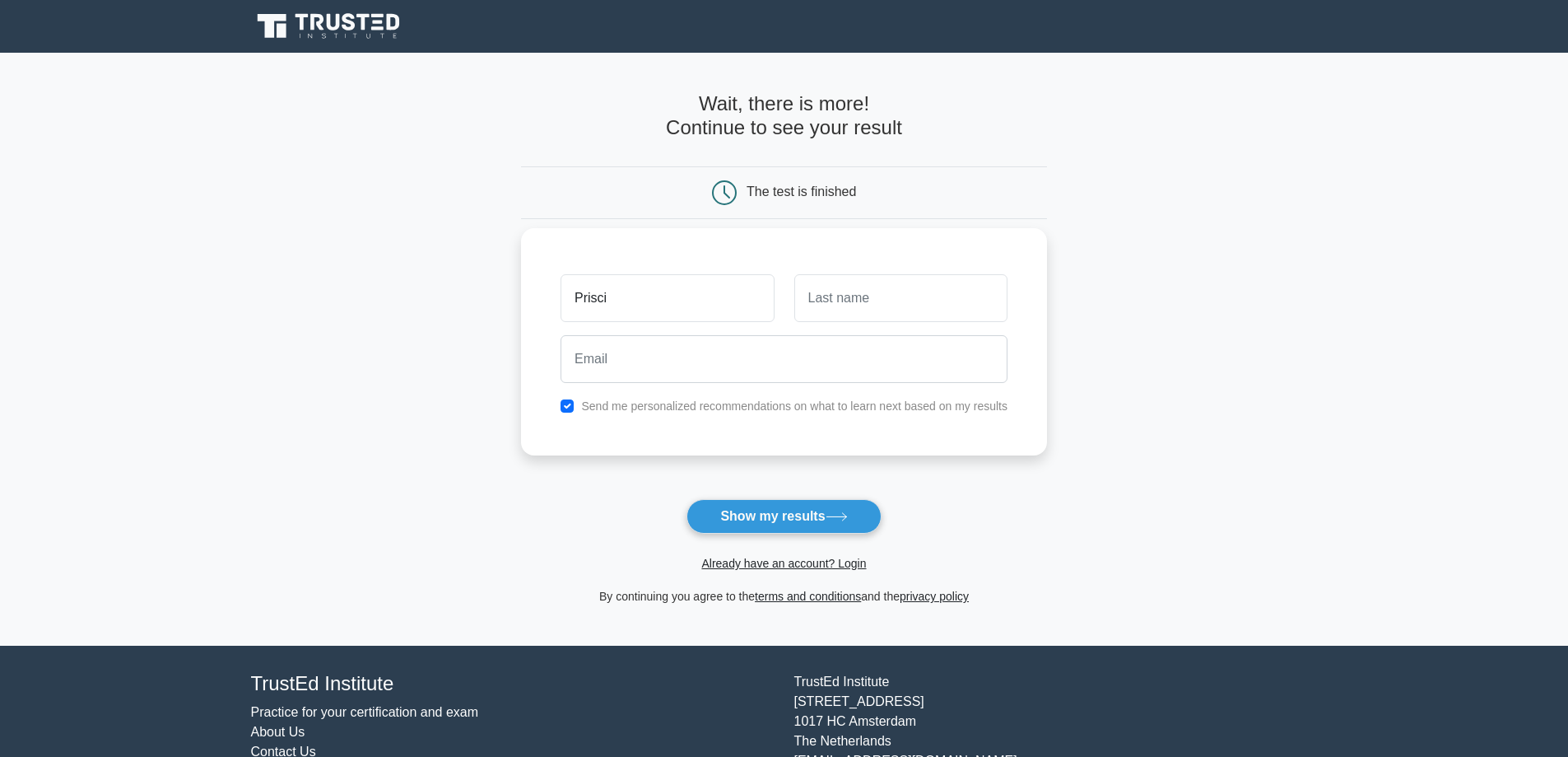
type input "Priscila"
click at [912, 281] on input "text" at bounding box center [900, 298] width 213 height 48
type input "Sola"
click at [821, 350] on input "email" at bounding box center [784, 359] width 447 height 48
type input "[EMAIL_ADDRESS][DOMAIN_NAME]"
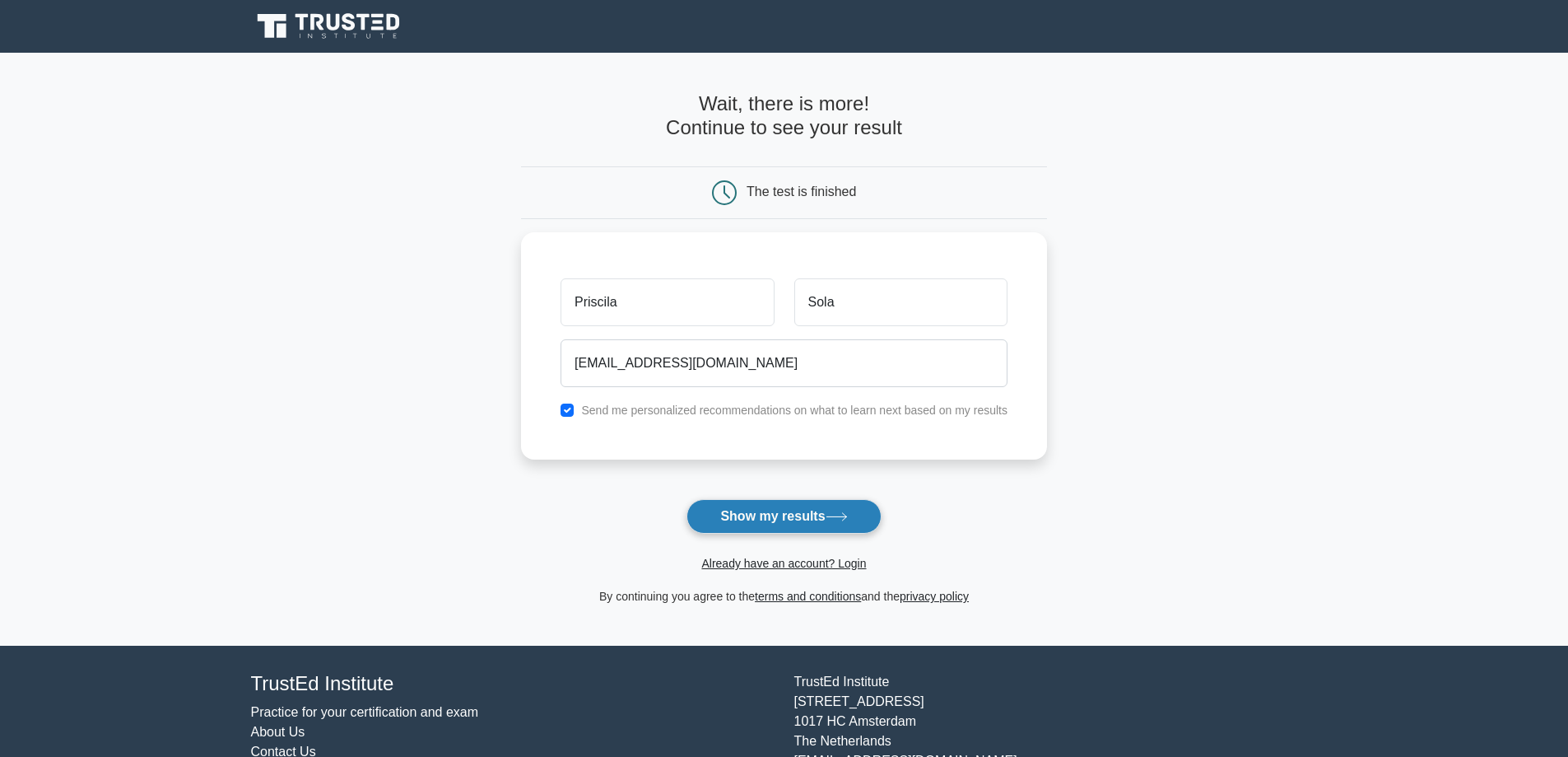
click at [814, 512] on button "Show my results" at bounding box center [783, 516] width 194 height 35
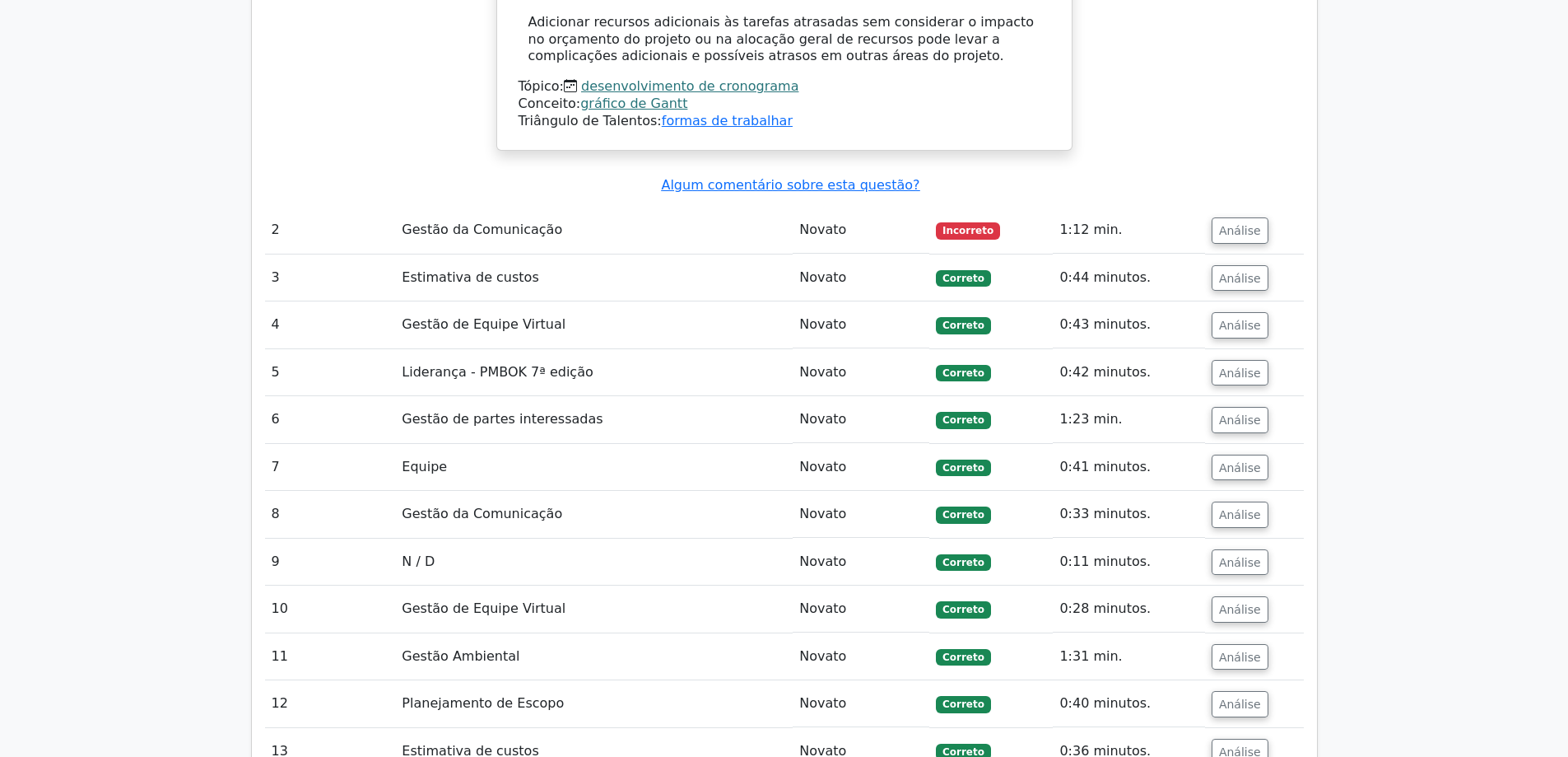
scroll to position [2943, 0]
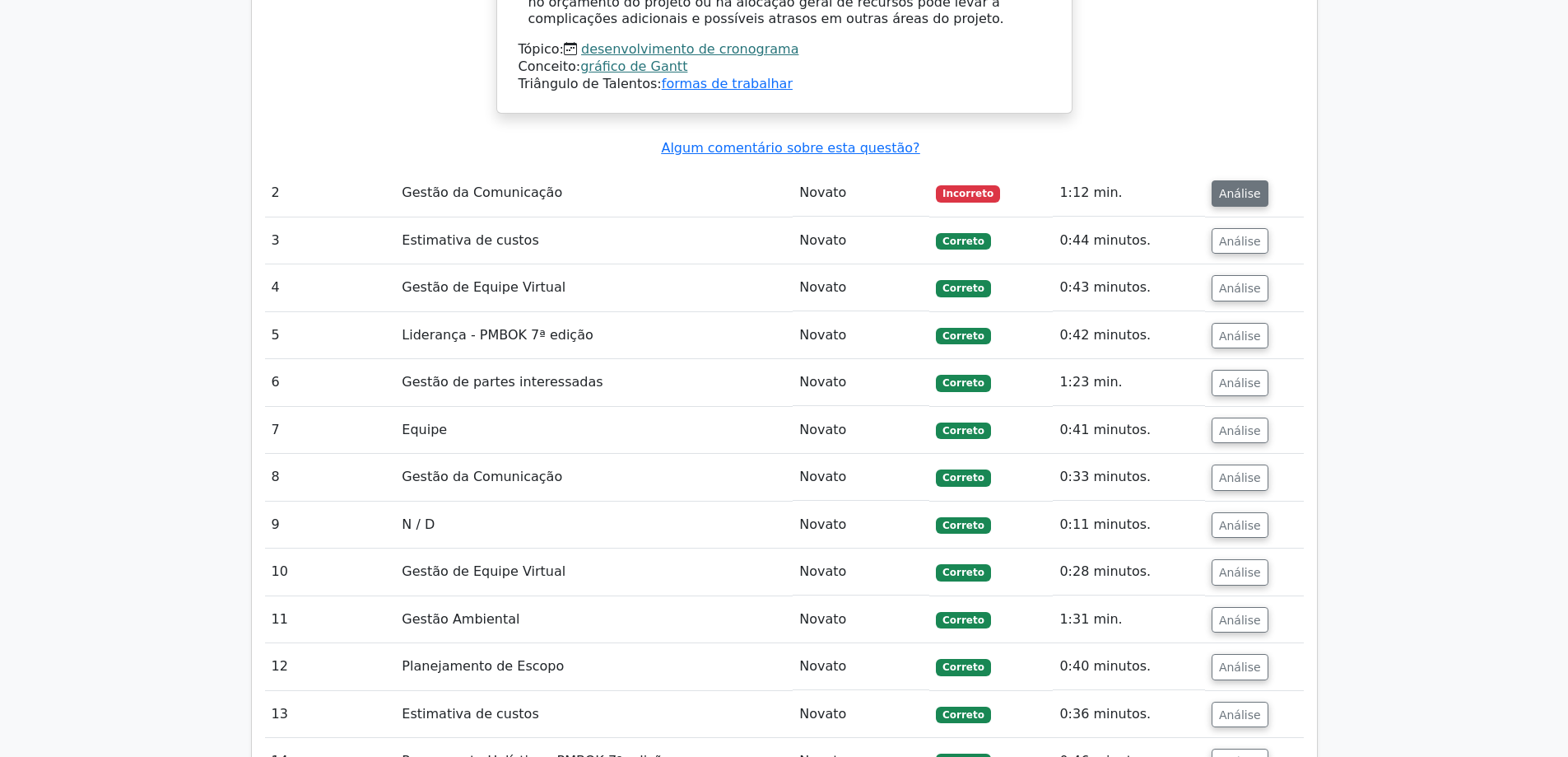
click at [1225, 187] on font "Análise" at bounding box center [1240, 193] width 42 height 13
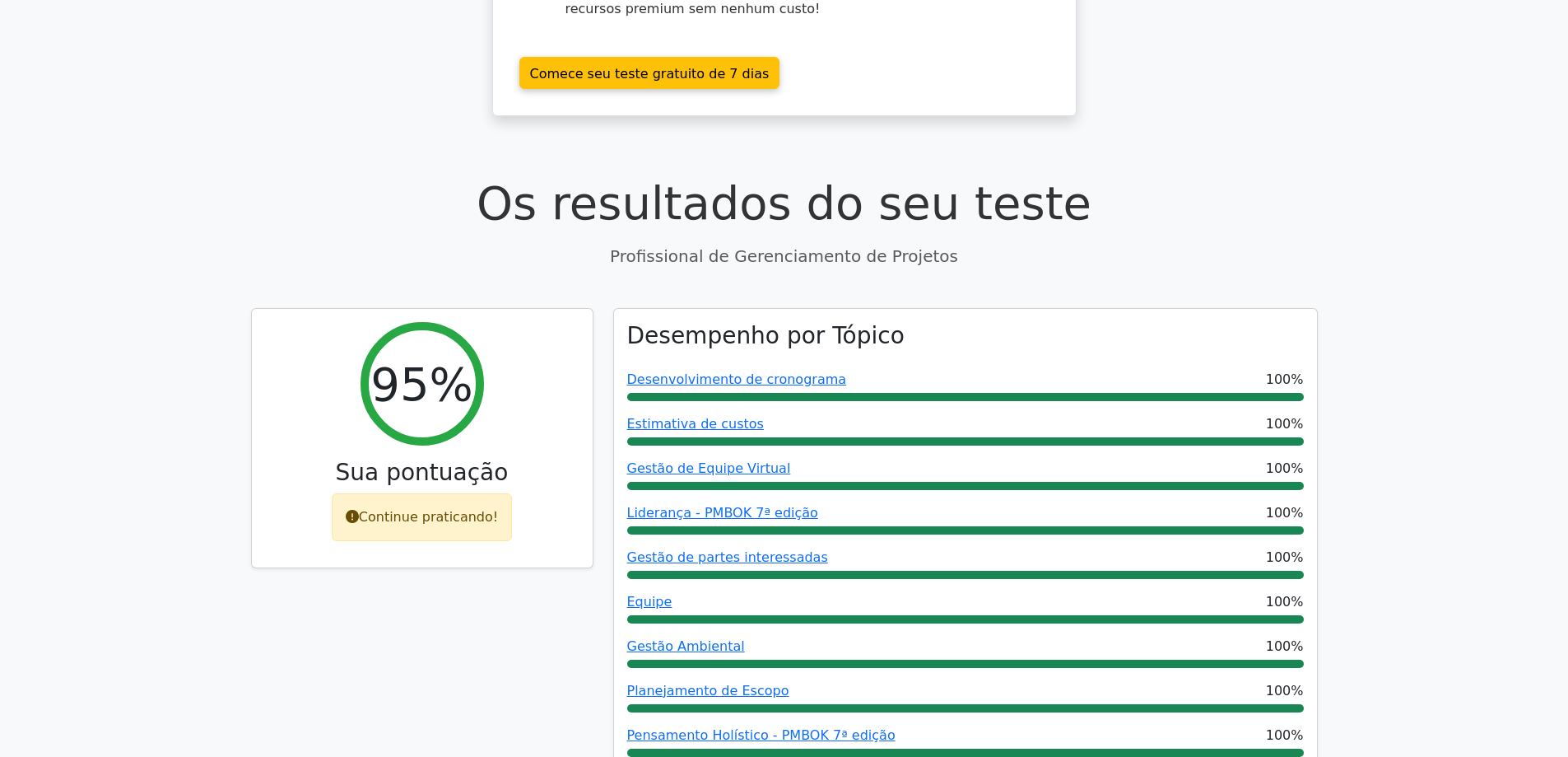
scroll to position [494, 0]
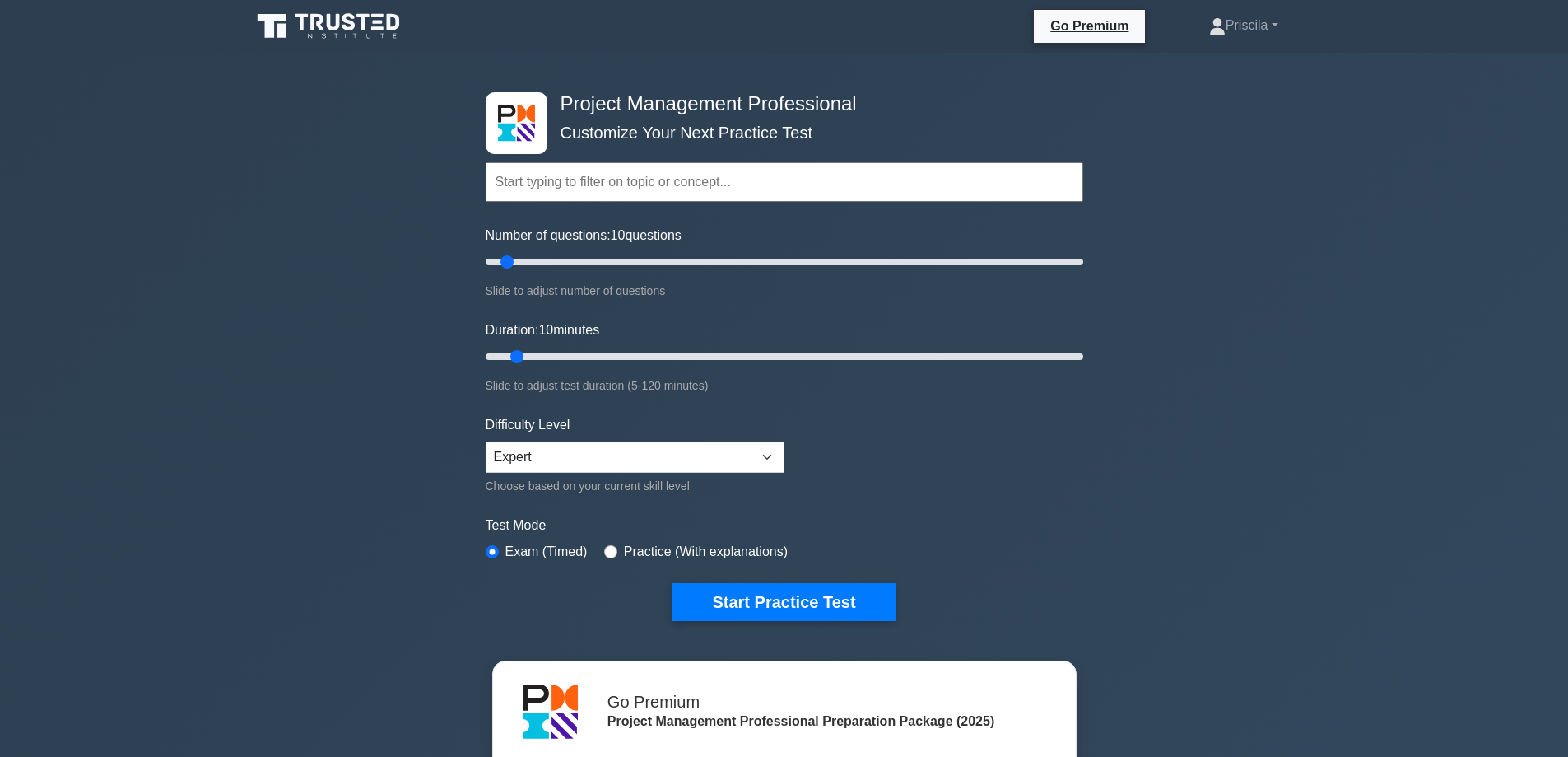
scroll to position [83, 0]
